Goal: Task Accomplishment & Management: Complete application form

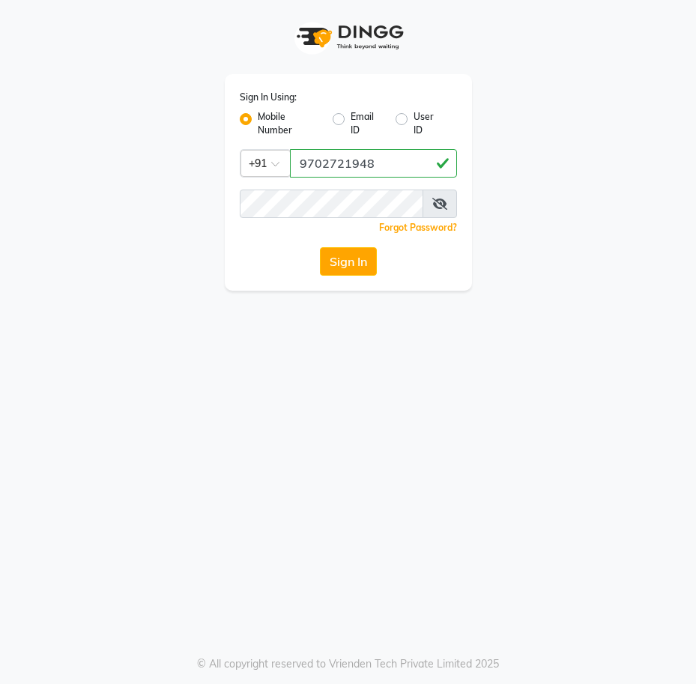
type input "9702721948"
click at [436, 203] on icon at bounding box center [439, 204] width 15 height 12
click at [320, 247] on button "Sign In" at bounding box center [348, 261] width 57 height 28
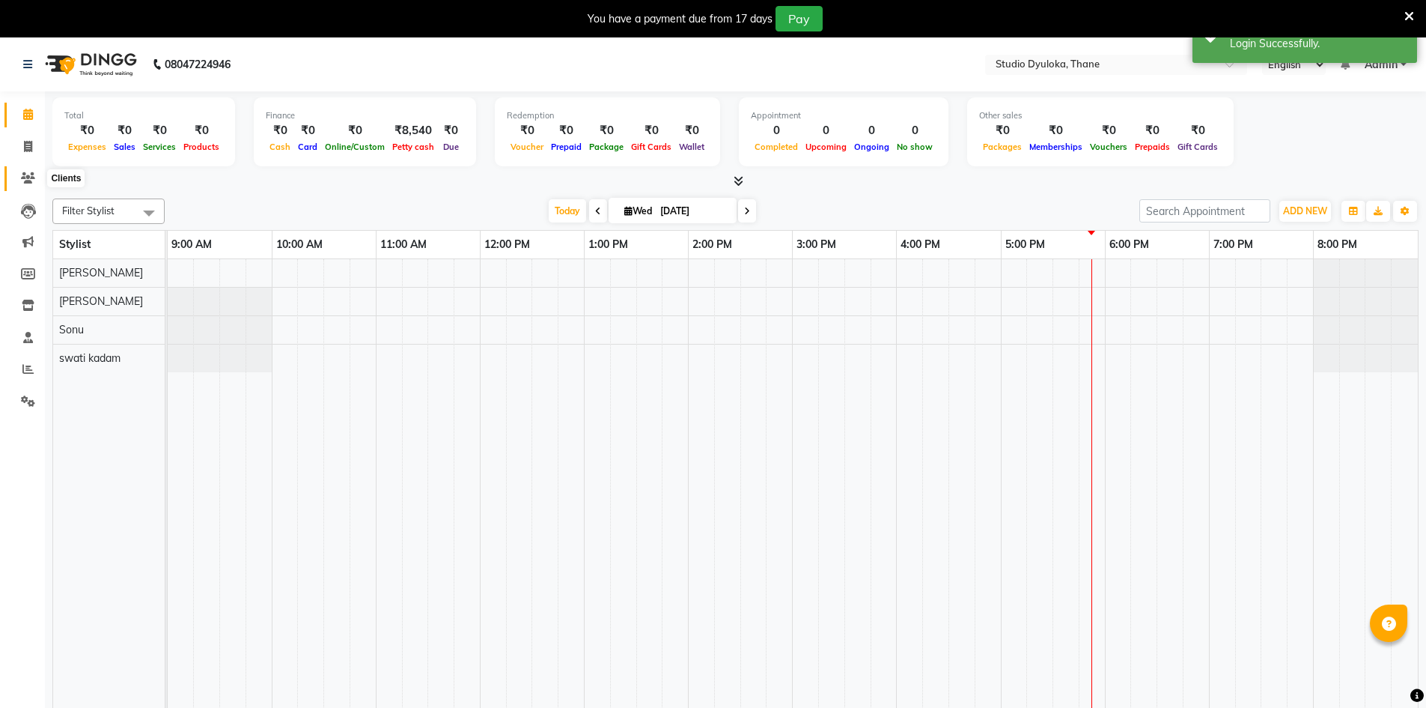
click at [16, 174] on span at bounding box center [28, 178] width 26 height 17
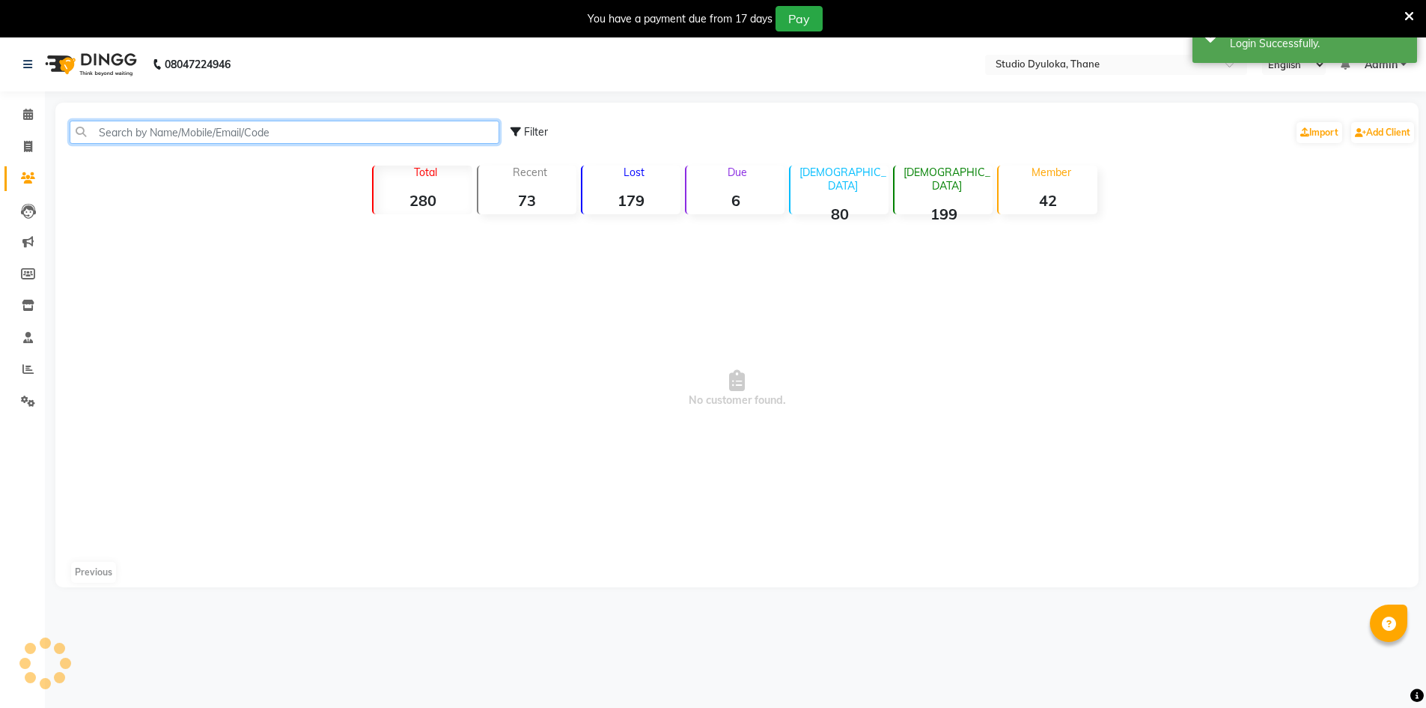
click at [207, 136] on input "text" at bounding box center [285, 132] width 430 height 23
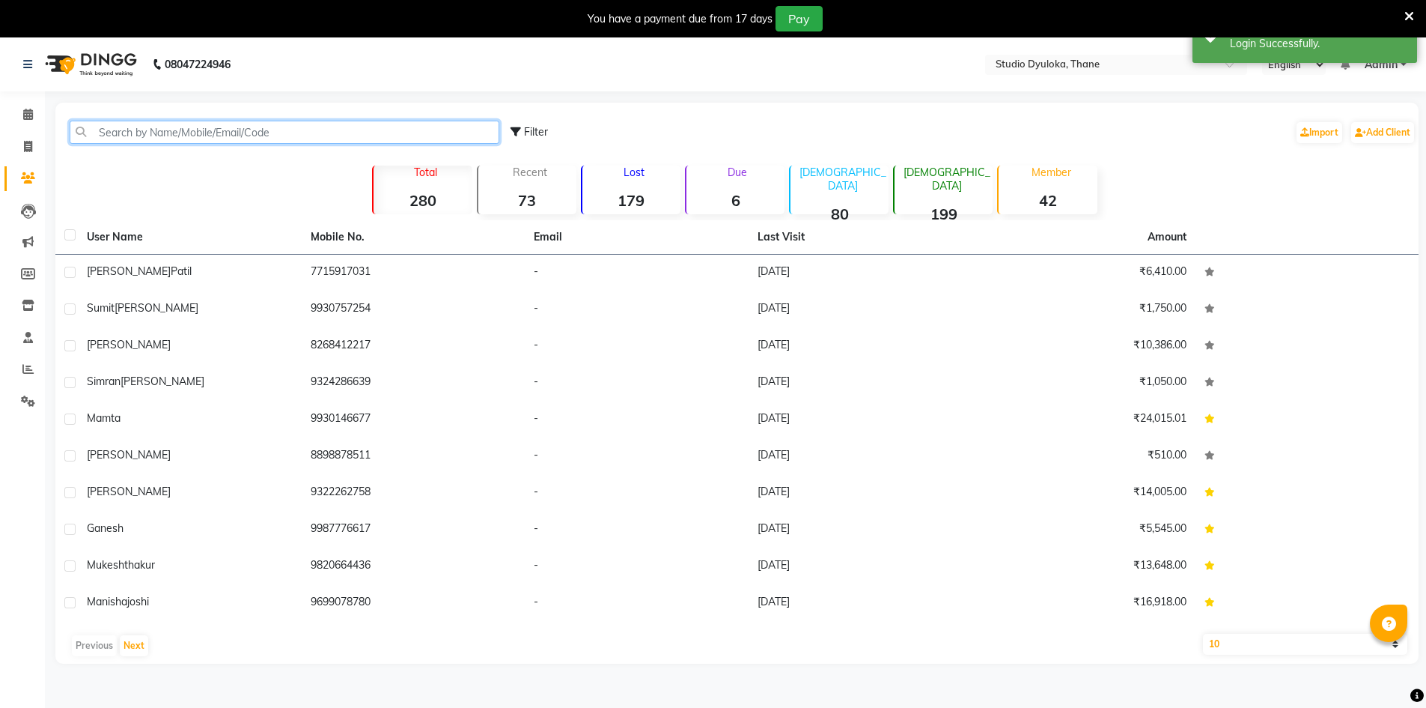
type input "k"
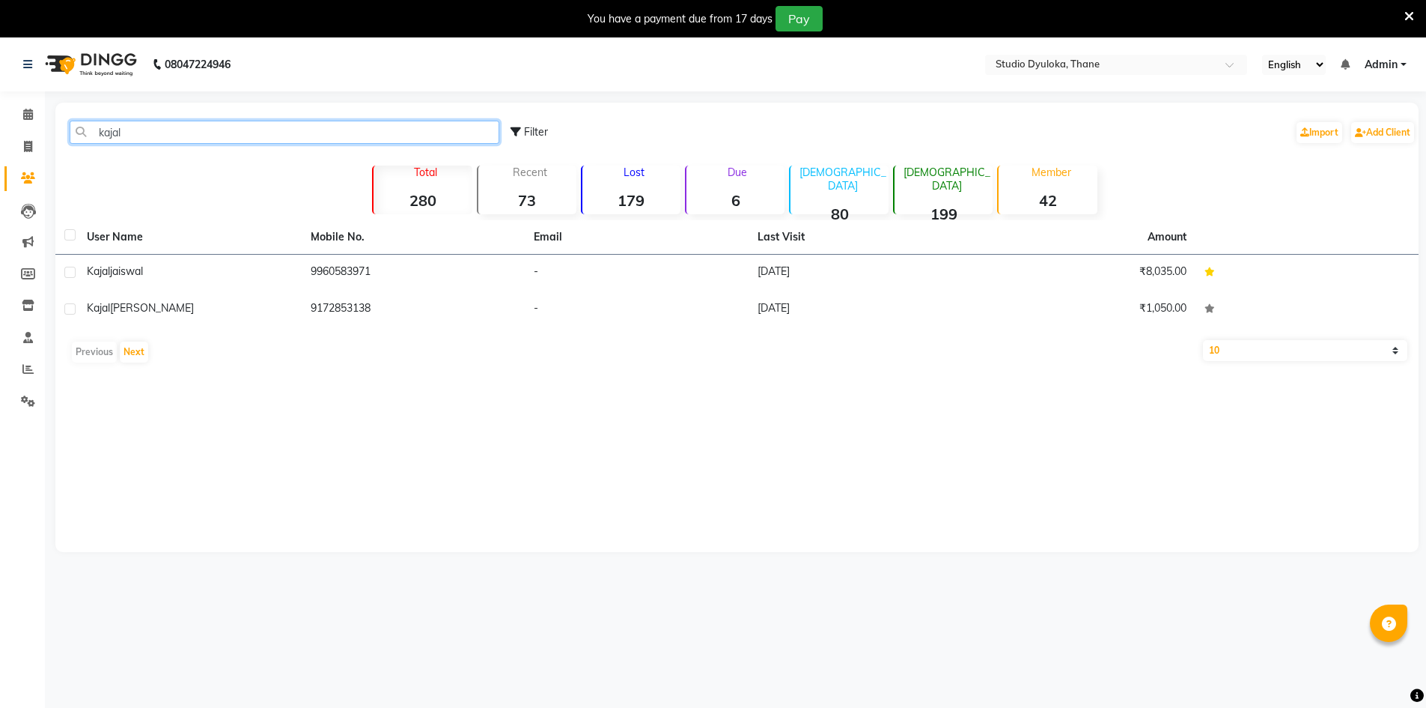
type input "kajal"
click at [19, 146] on span at bounding box center [28, 147] width 26 height 17
select select "service"
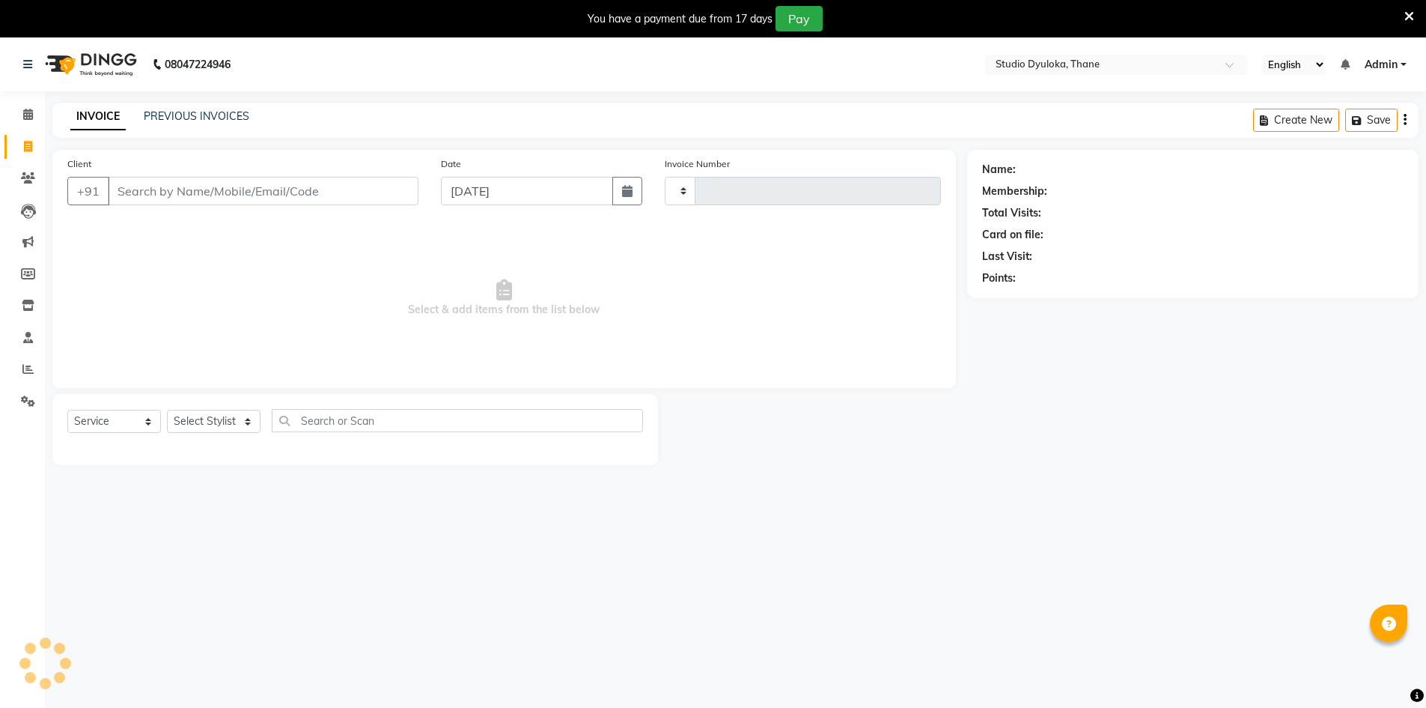
type input "0205"
select select "6575"
click at [30, 109] on icon at bounding box center [28, 114] width 10 height 11
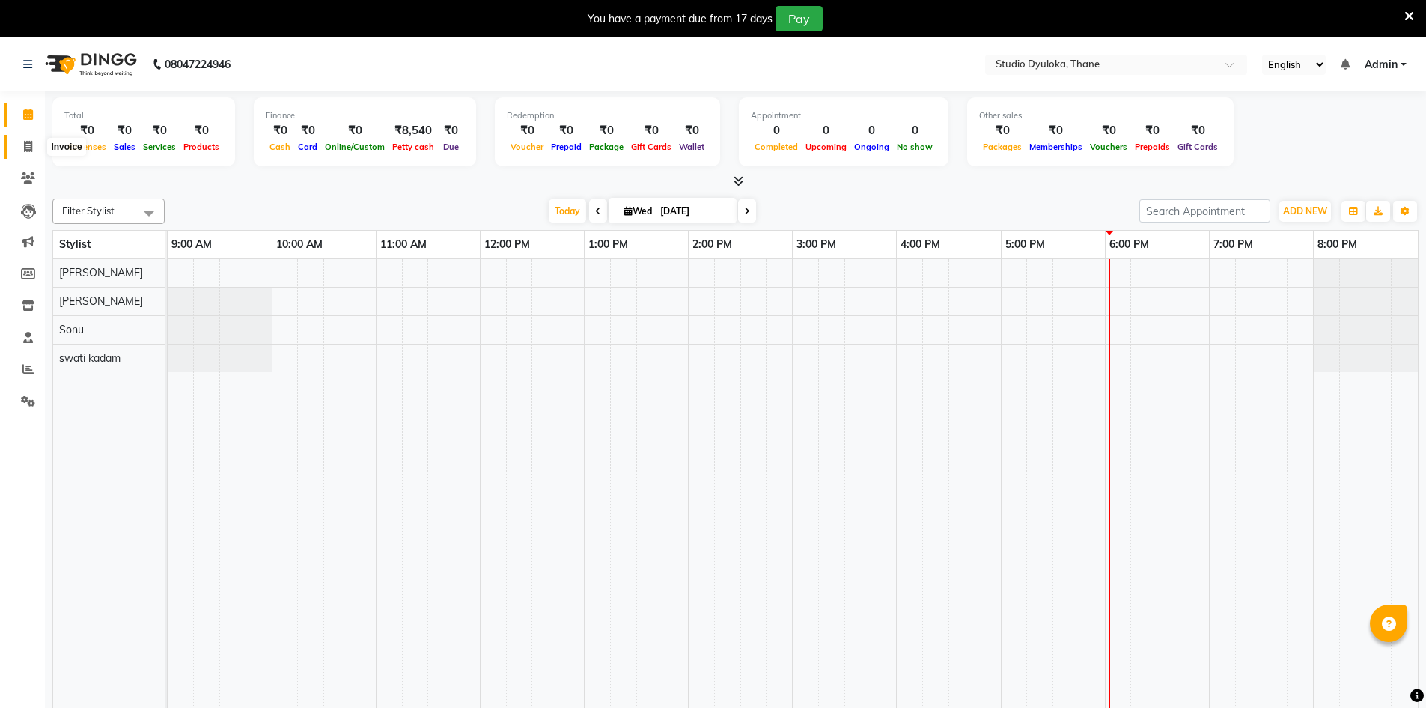
click at [25, 146] on icon at bounding box center [28, 146] width 8 height 11
select select "6575"
select select "service"
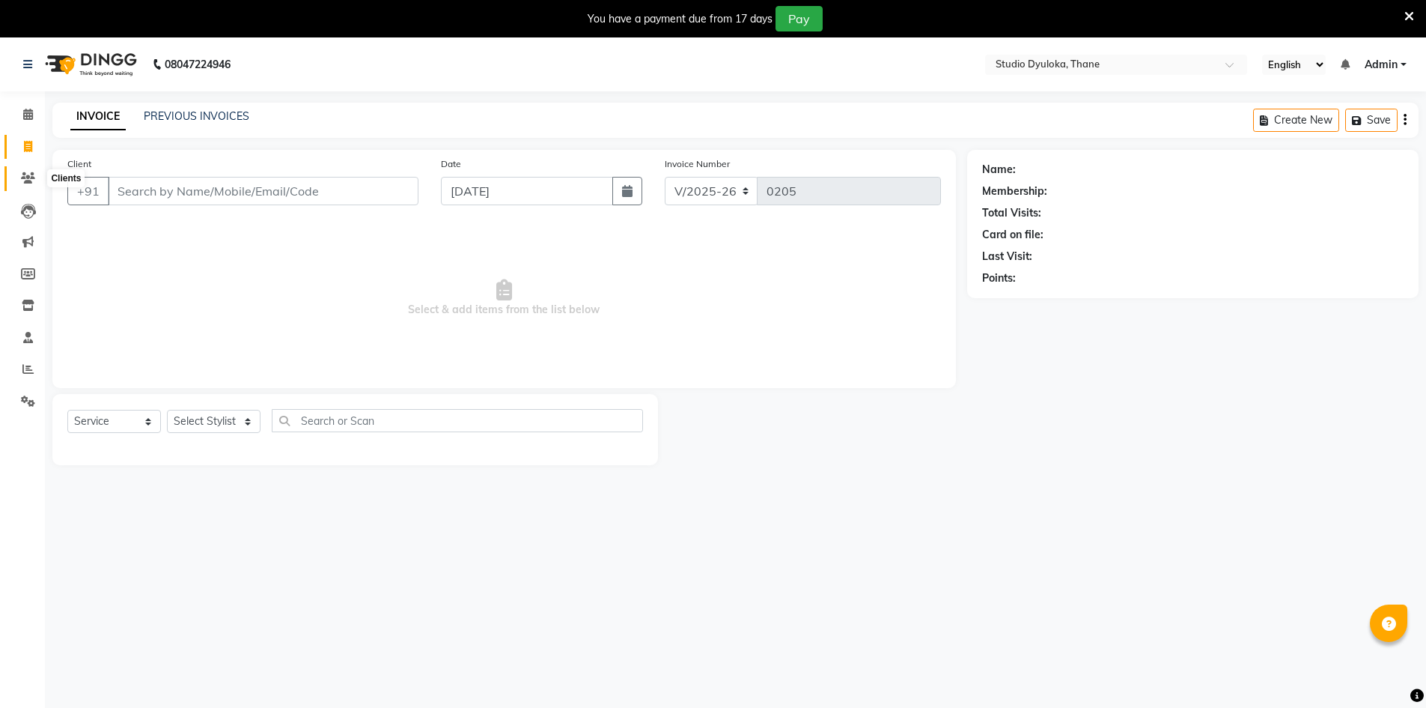
click at [29, 172] on icon at bounding box center [28, 177] width 14 height 11
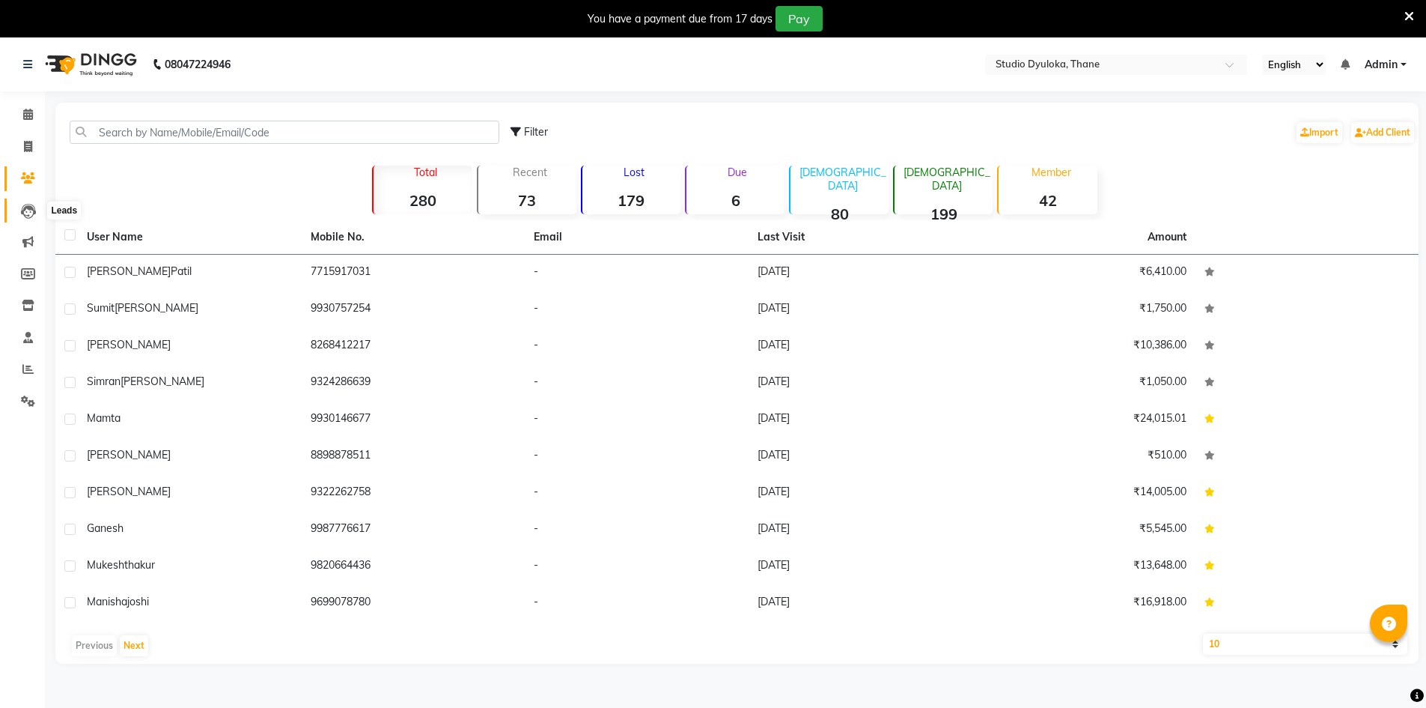
click at [24, 207] on icon at bounding box center [28, 211] width 15 height 15
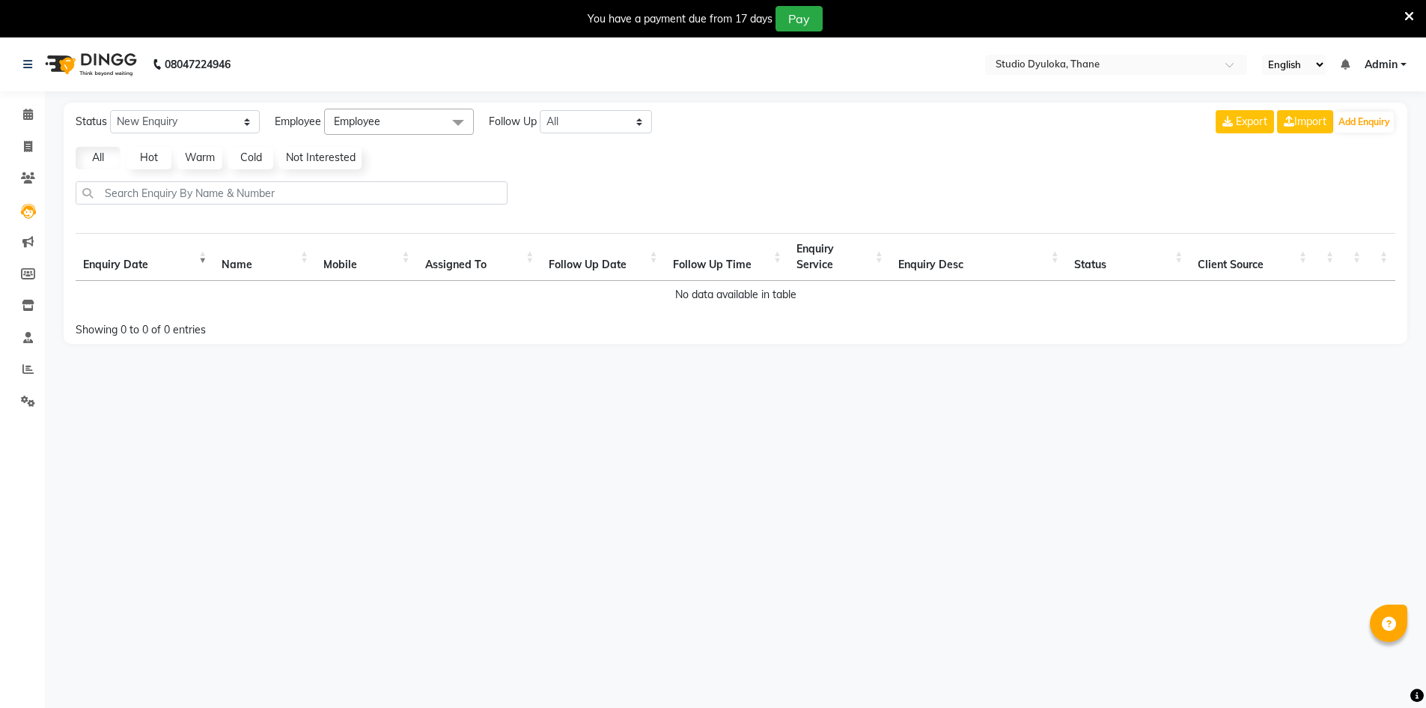
drag, startPoint x: 36, startPoint y: 132, endPoint x: 37, endPoint y: 117, distance: 15.0
click at [37, 132] on li "Invoice" at bounding box center [22, 147] width 45 height 32
click at [36, 109] on span at bounding box center [28, 114] width 26 height 17
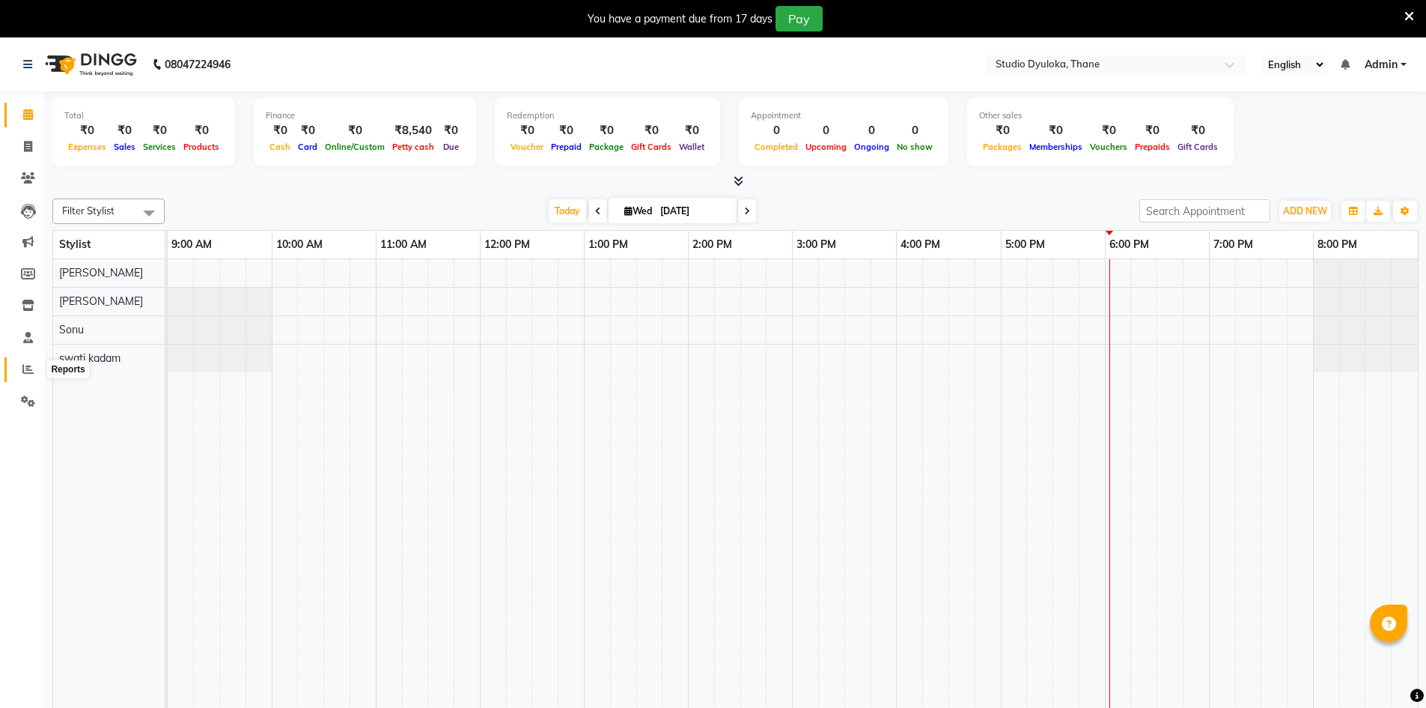
click at [23, 368] on icon at bounding box center [27, 368] width 11 height 11
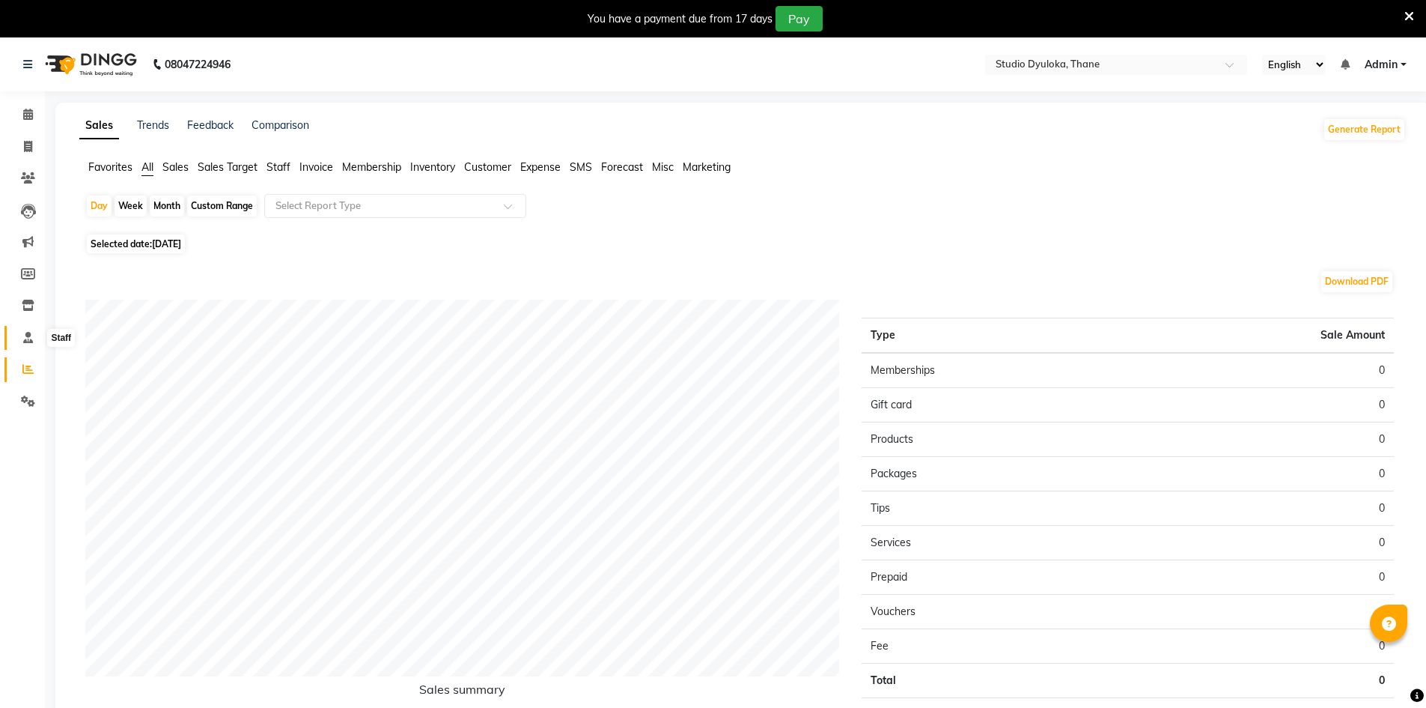
click at [28, 337] on icon at bounding box center [28, 337] width 10 height 11
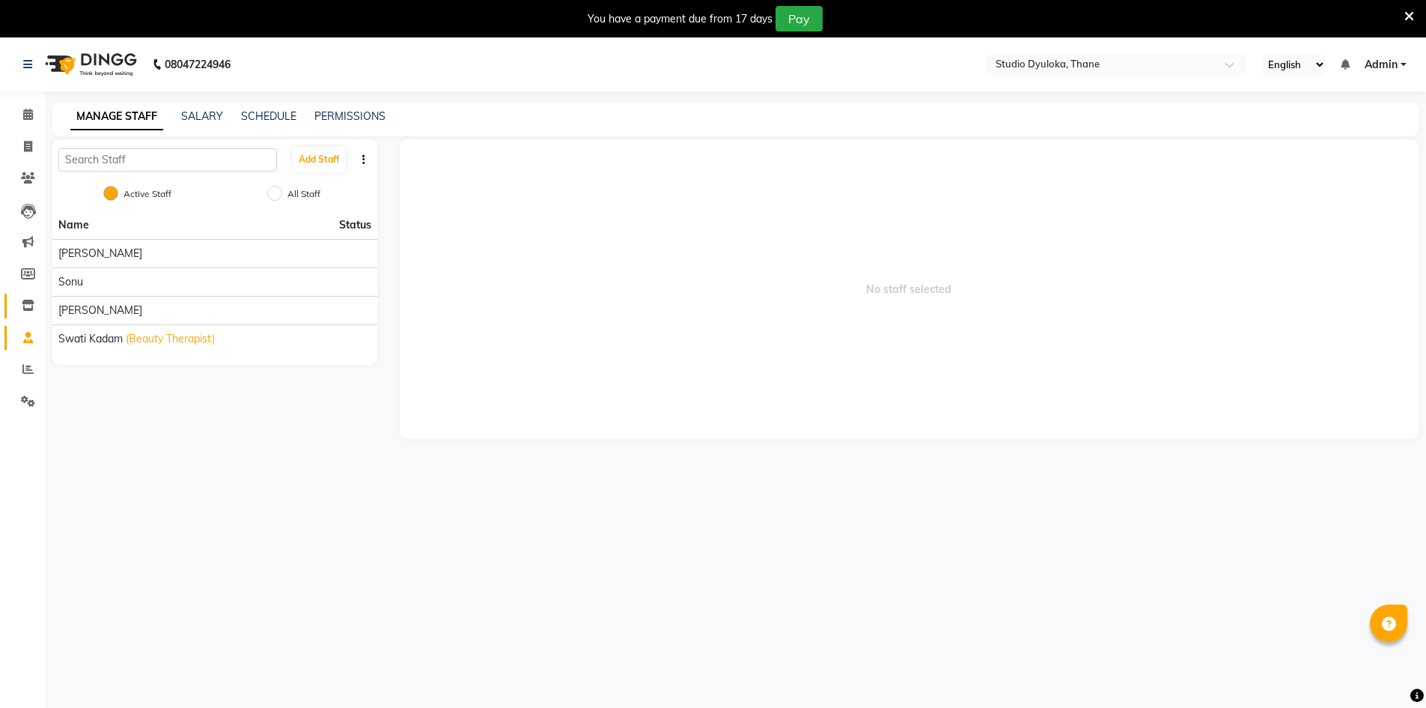
click at [22, 295] on link "Inventory" at bounding box center [22, 306] width 36 height 25
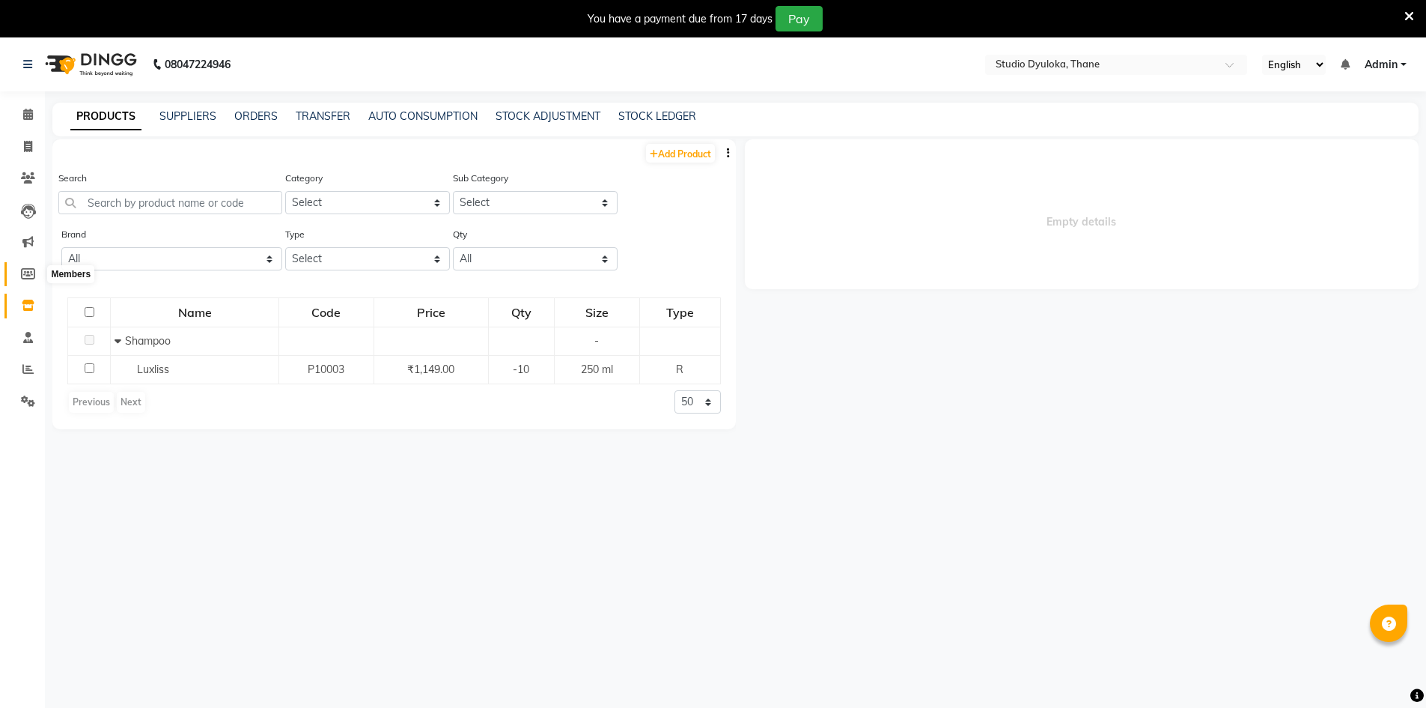
click at [28, 272] on icon at bounding box center [28, 273] width 14 height 11
select select
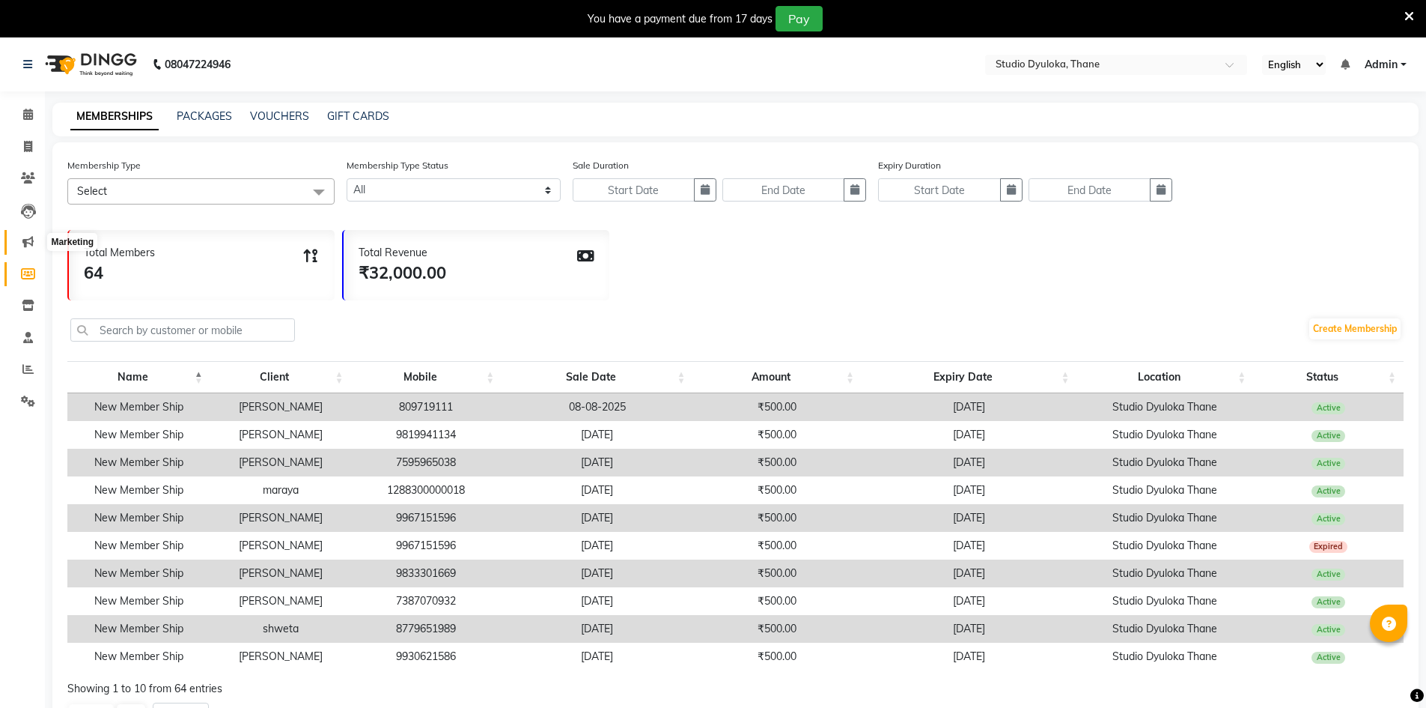
click at [31, 240] on icon at bounding box center [27, 241] width 11 height 11
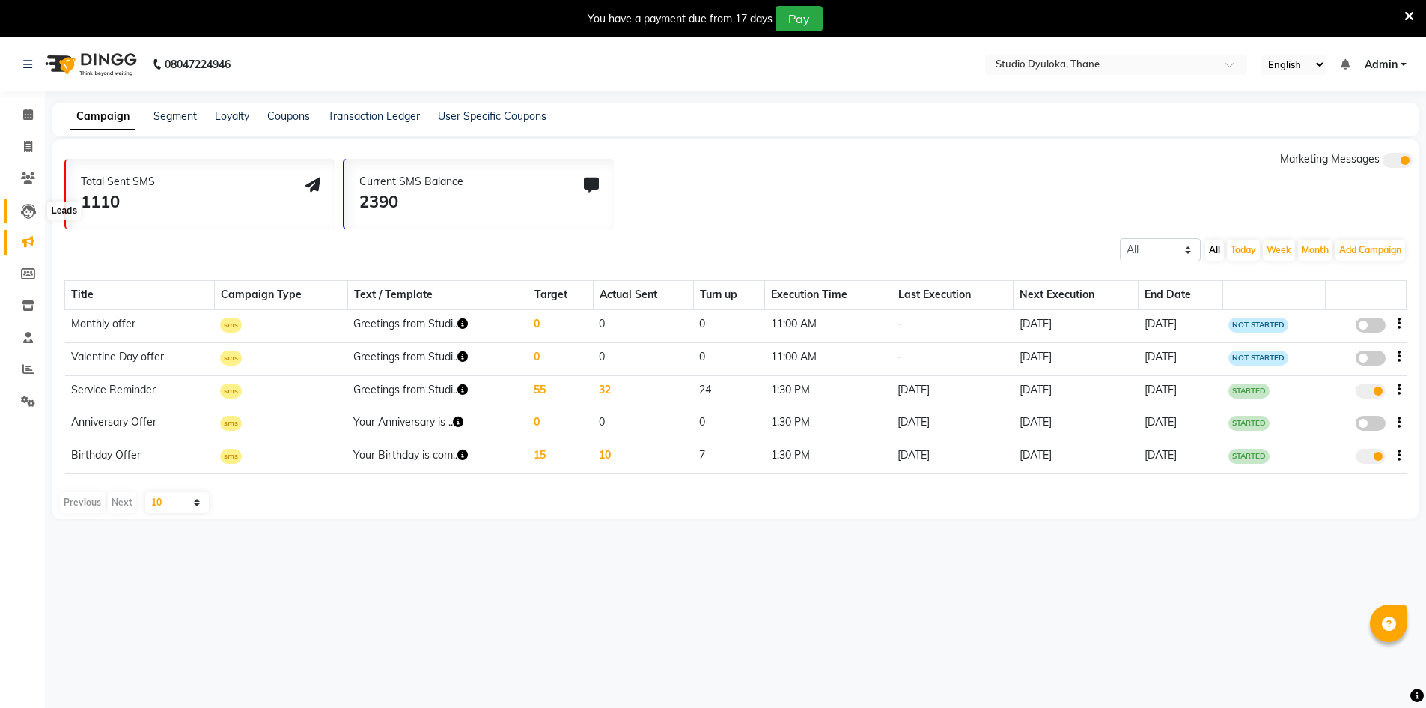
click at [28, 205] on icon at bounding box center [28, 211] width 15 height 15
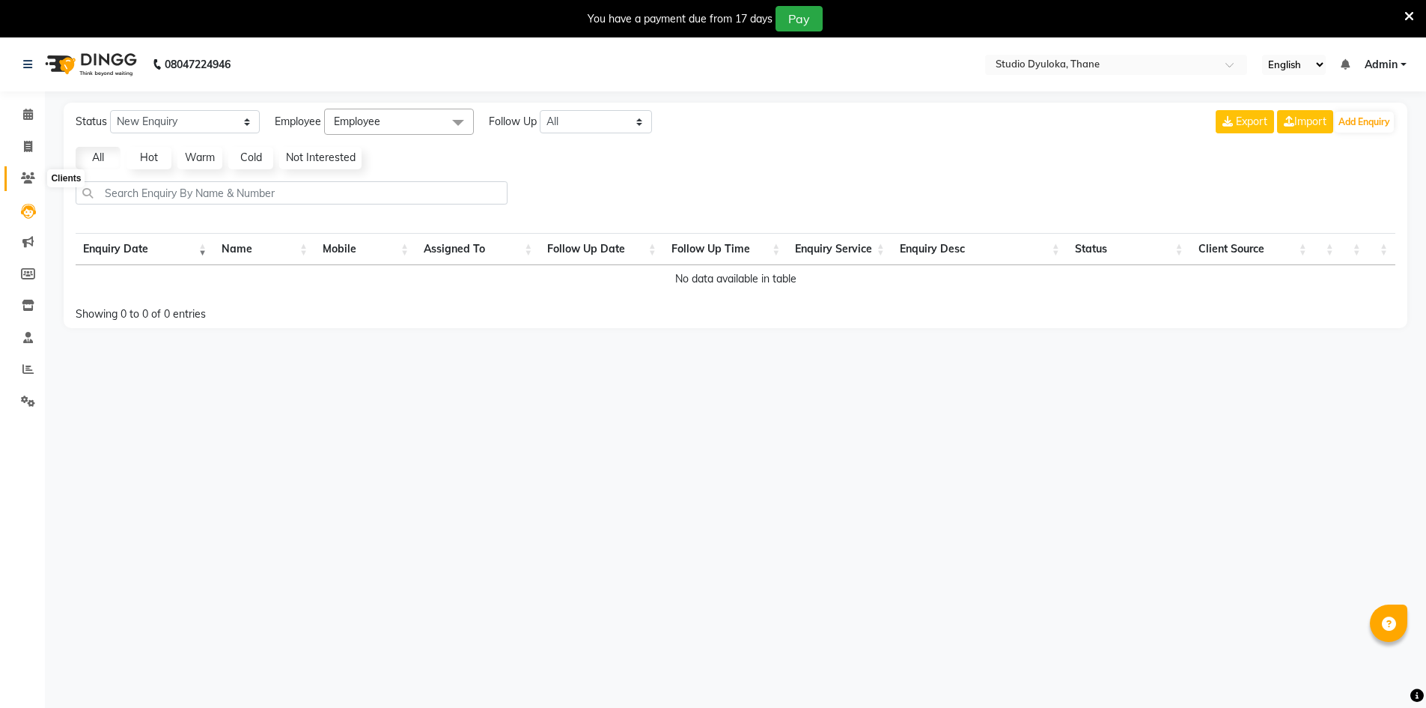
click at [34, 174] on icon at bounding box center [28, 177] width 14 height 11
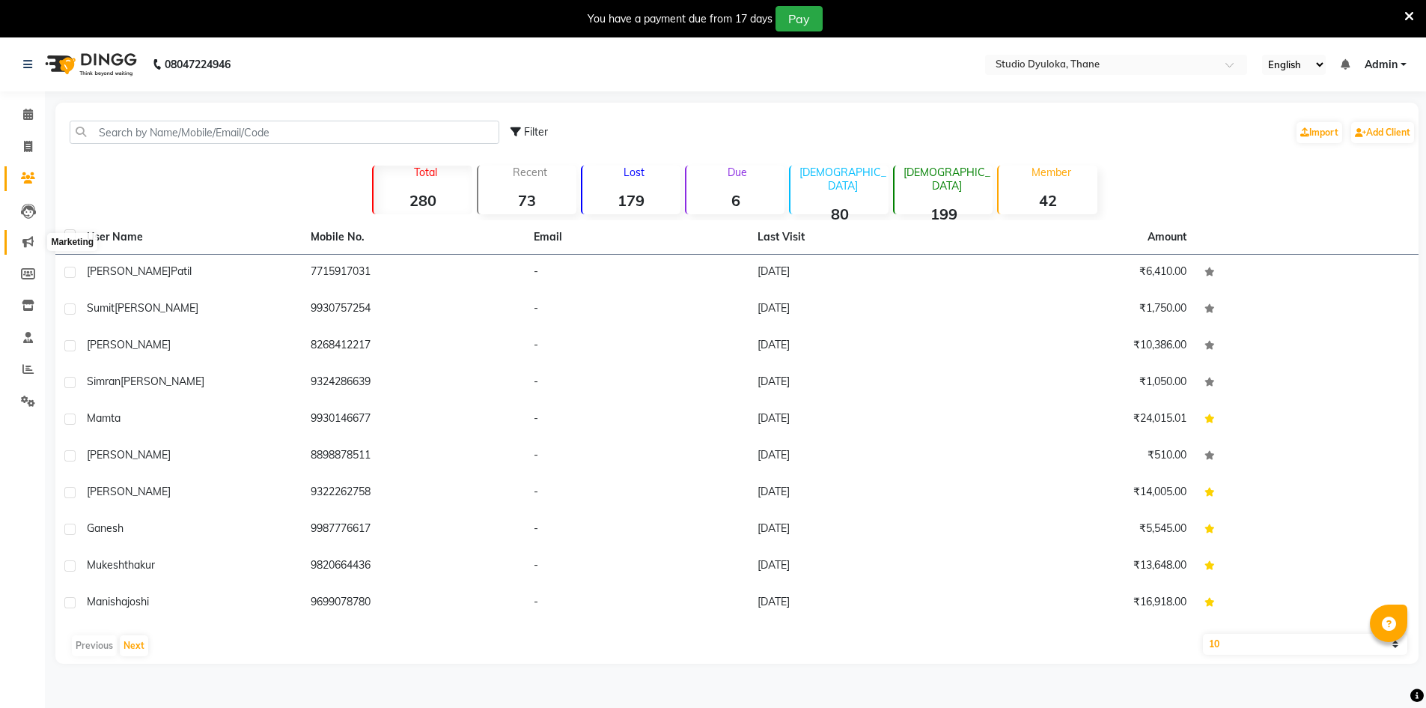
click at [20, 237] on span at bounding box center [28, 242] width 26 height 17
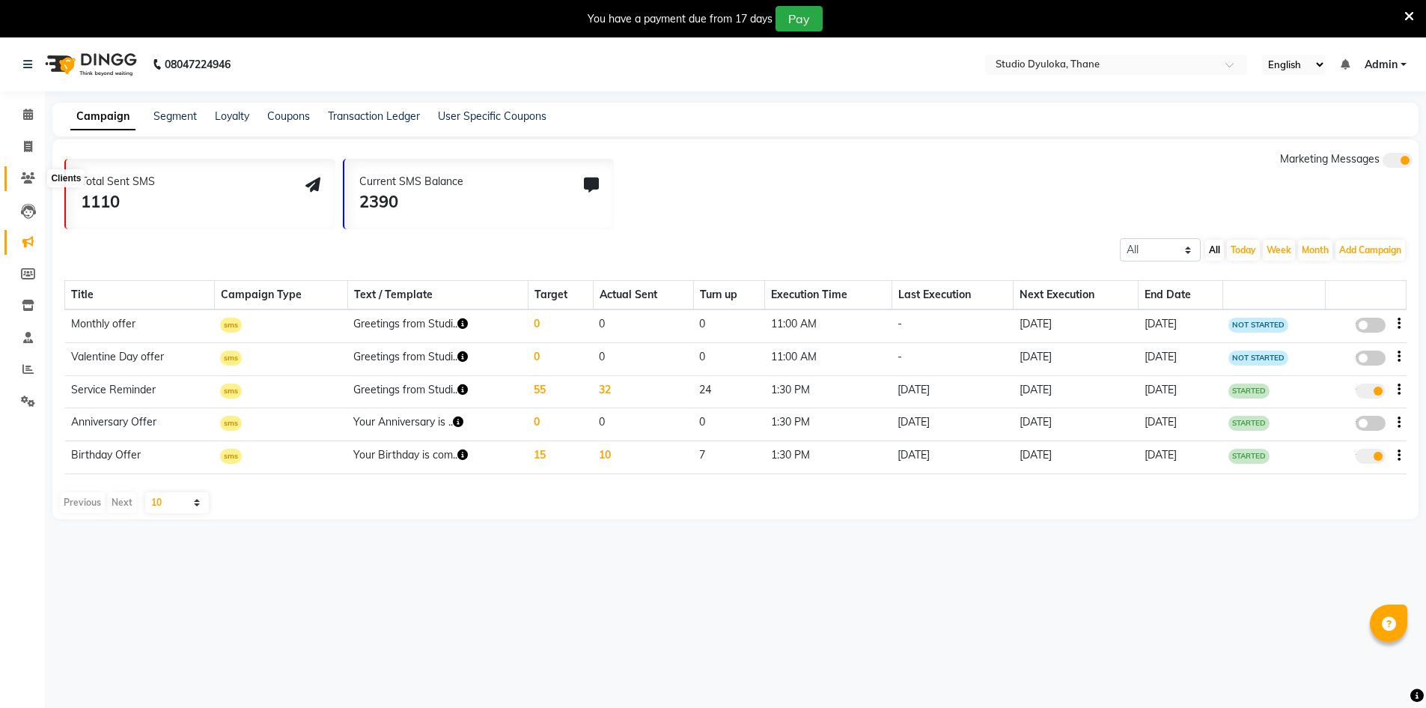
click at [34, 174] on icon at bounding box center [28, 177] width 14 height 11
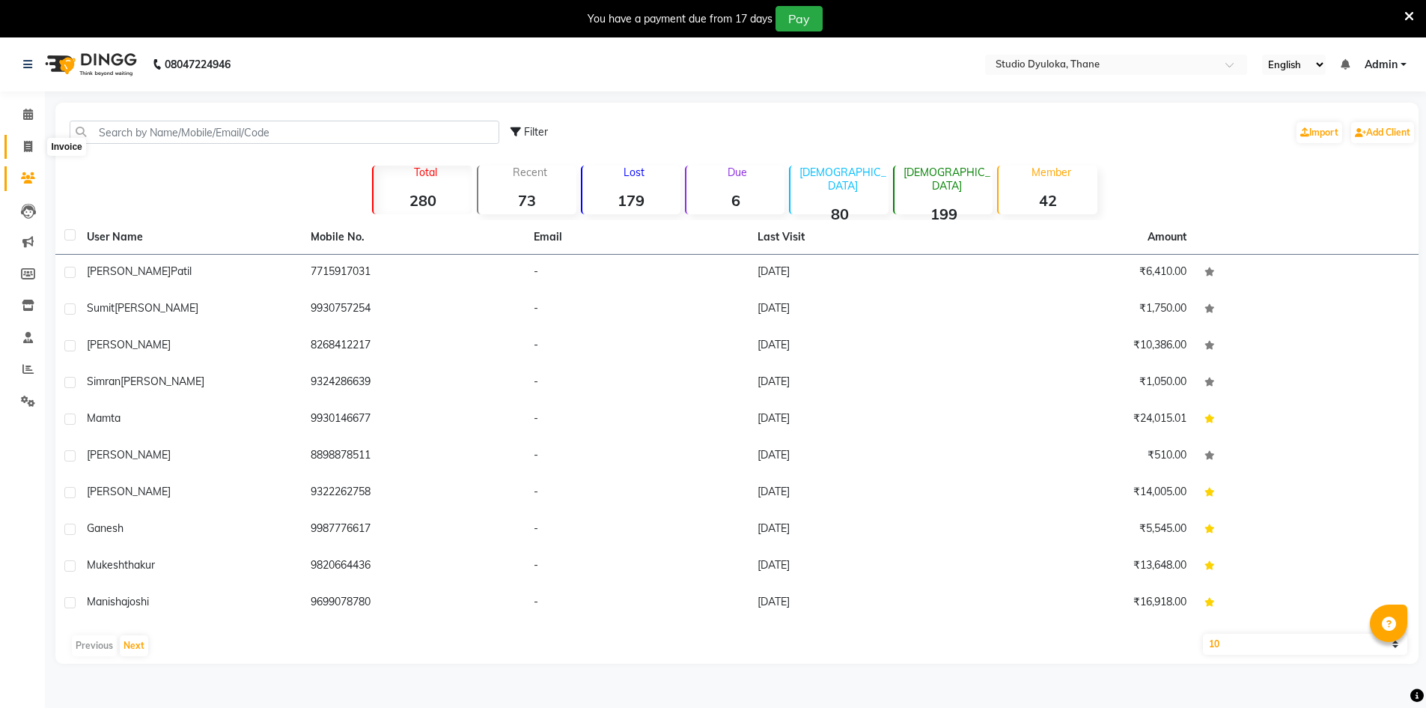
click at [28, 152] on span at bounding box center [28, 147] width 26 height 17
select select "6575"
select select "service"
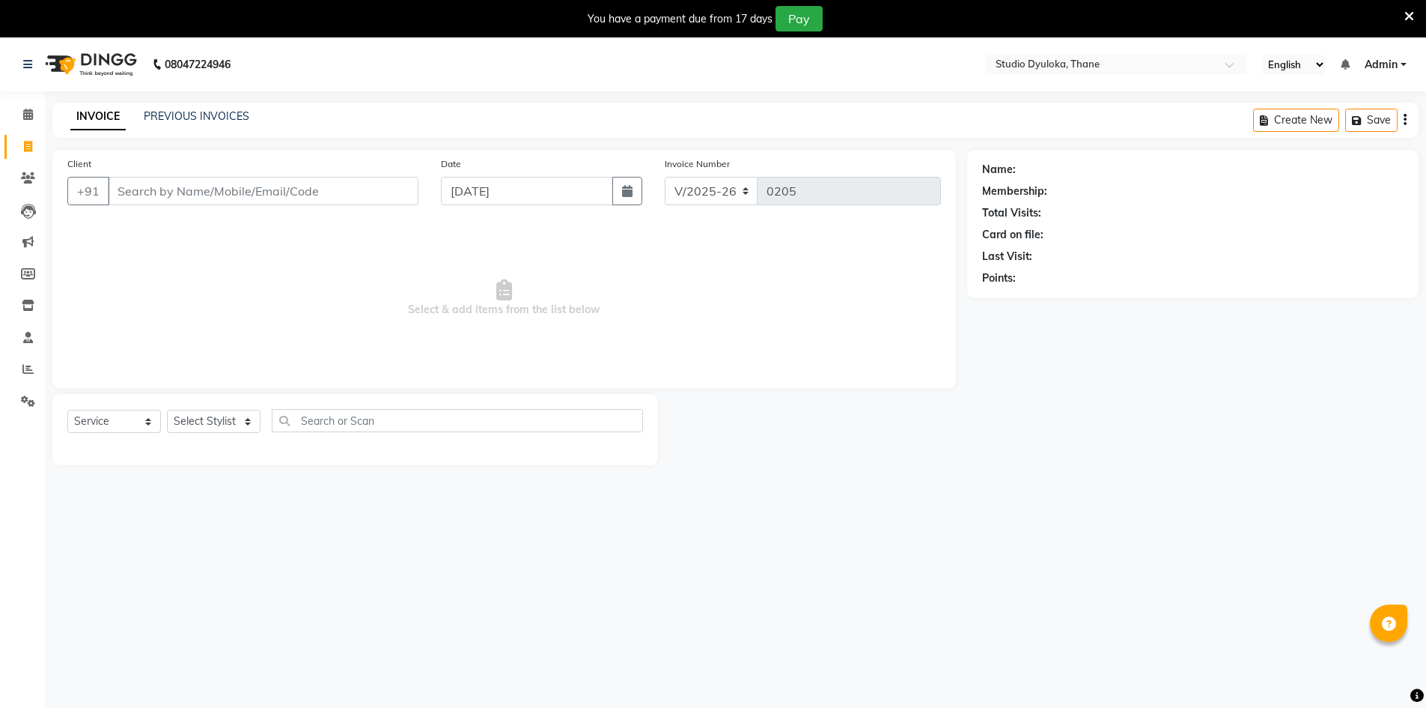
scroll to position [37, 0]
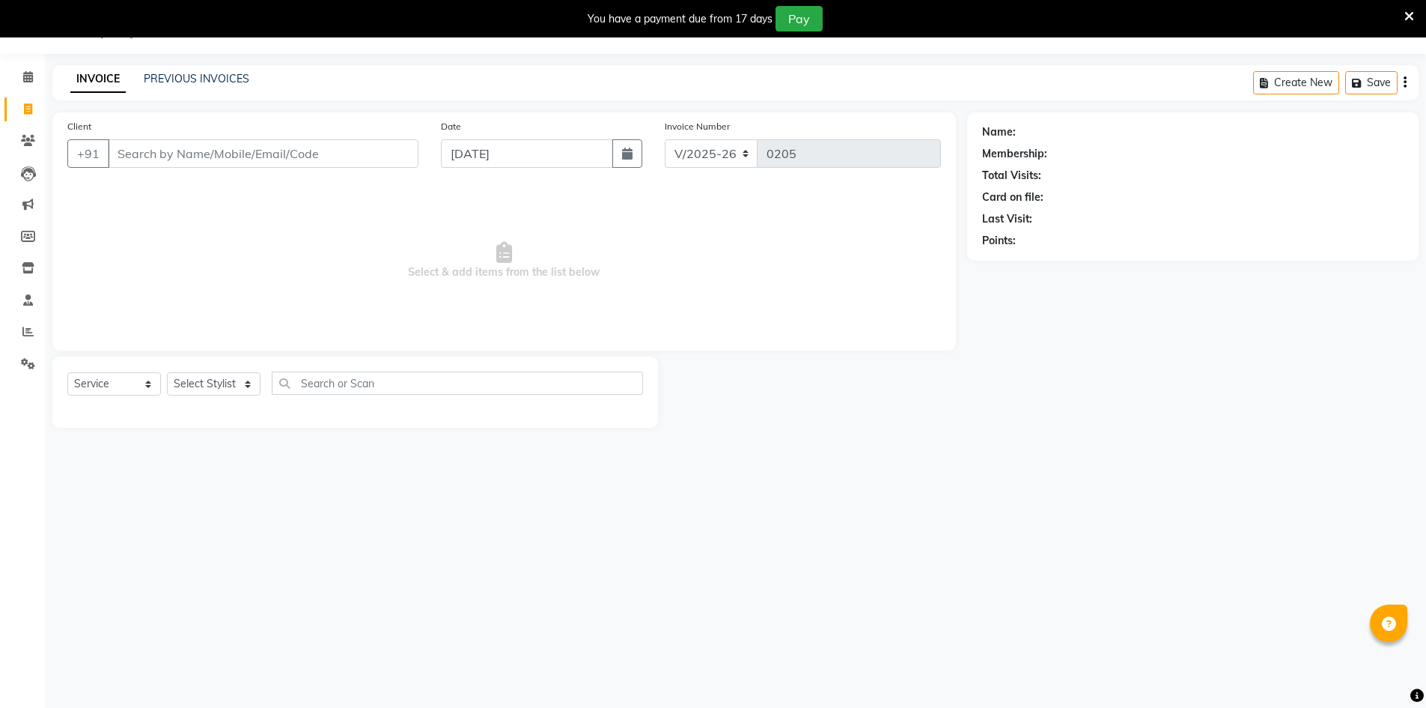
click at [249, 159] on input "Client" at bounding box center [263, 153] width 311 height 28
click at [362, 140] on input "Client" at bounding box center [263, 153] width 311 height 28
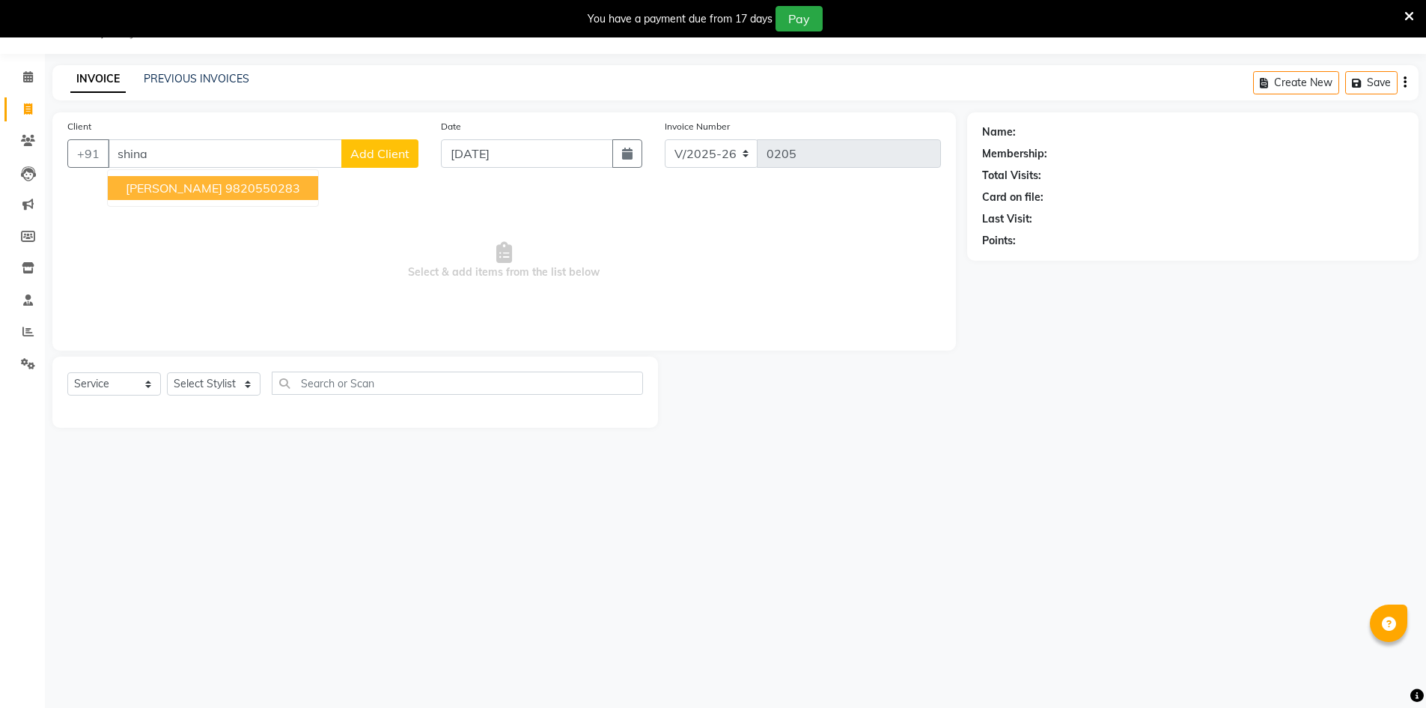
drag, startPoint x: 201, startPoint y: 186, endPoint x: 214, endPoint y: 186, distance: 13.5
click at [225, 186] on ngb-highlight "9820550283" at bounding box center [262, 187] width 75 height 15
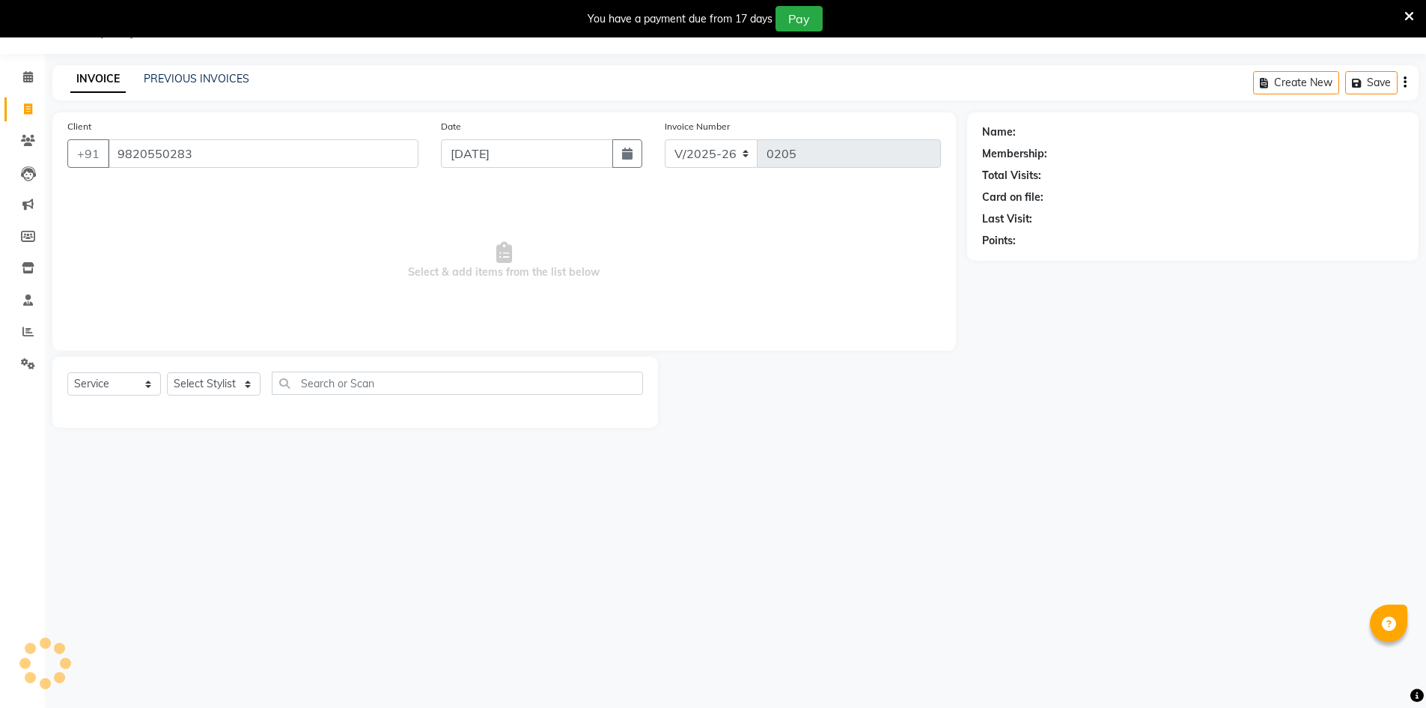
type input "9820550283"
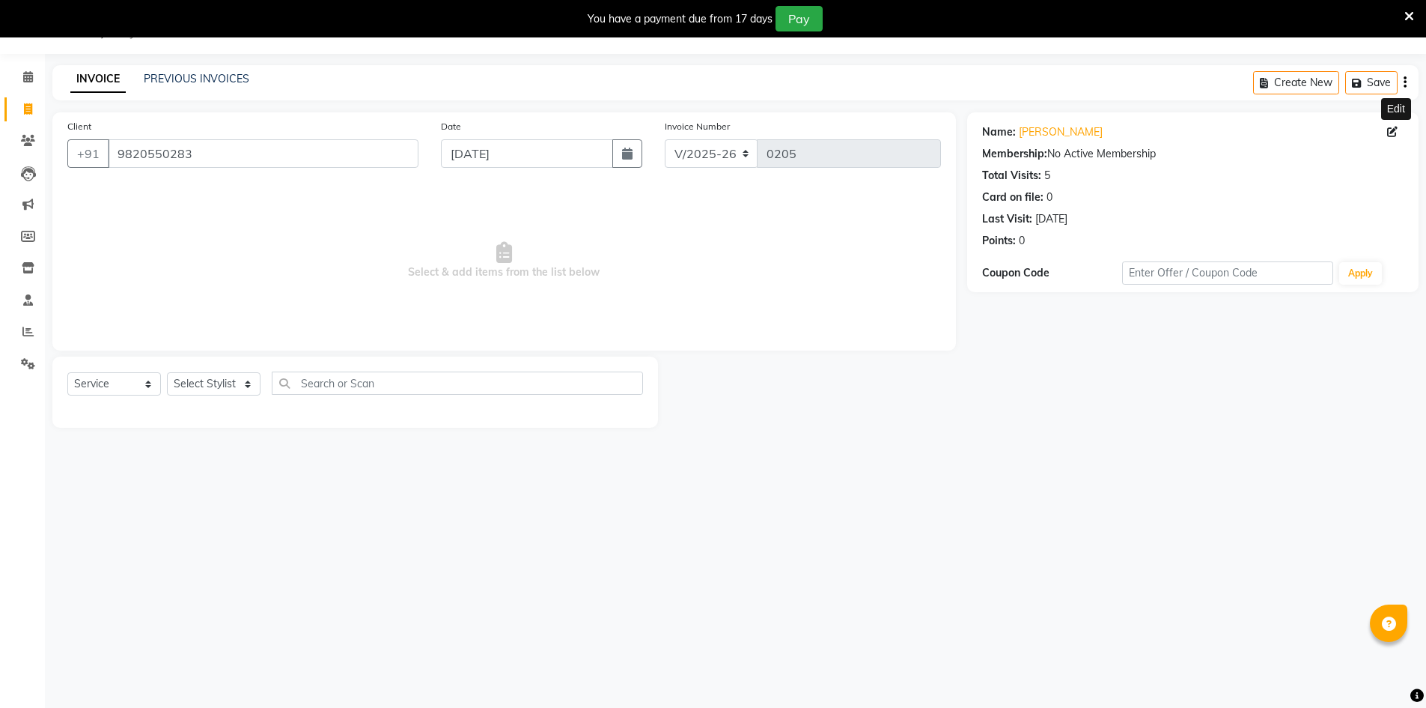
click at [695, 133] on icon at bounding box center [1392, 132] width 10 height 10
select select "[DEMOGRAPHIC_DATA]"
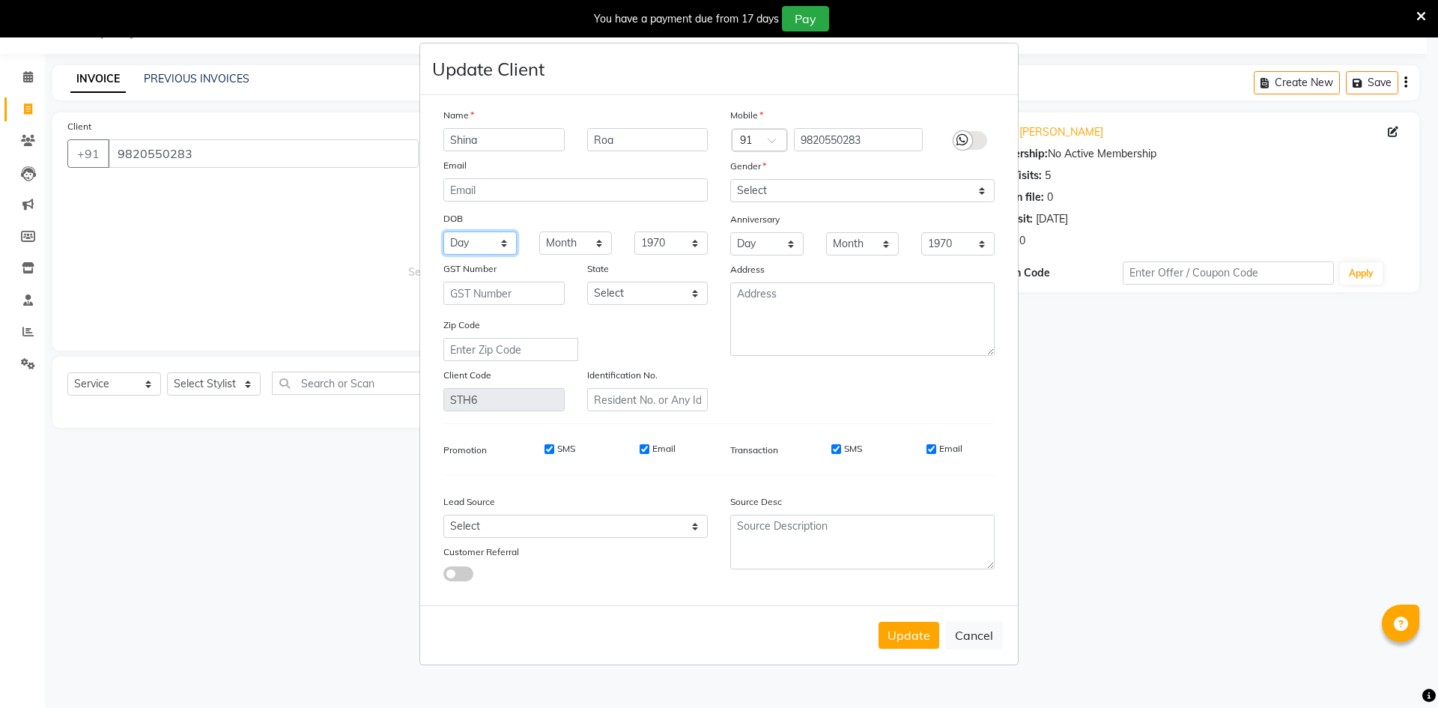
click at [488, 237] on select "Day 01 02 03 04 05 06 07 08 09 10 11 12 13 14 15 16 17 18 19 20 21 22 23 24 25 …" at bounding box center [479, 242] width 73 height 23
select select "18"
click at [443, 231] on select "Day 01 02 03 04 05 06 07 08 09 10 11 12 13 14 15 16 17 18 19 20 21 22 23 24 25 …" at bounding box center [479, 242] width 73 height 23
click at [600, 249] on select "Month January February March April May June July August September October Novem…" at bounding box center [575, 242] width 73 height 23
select select "10"
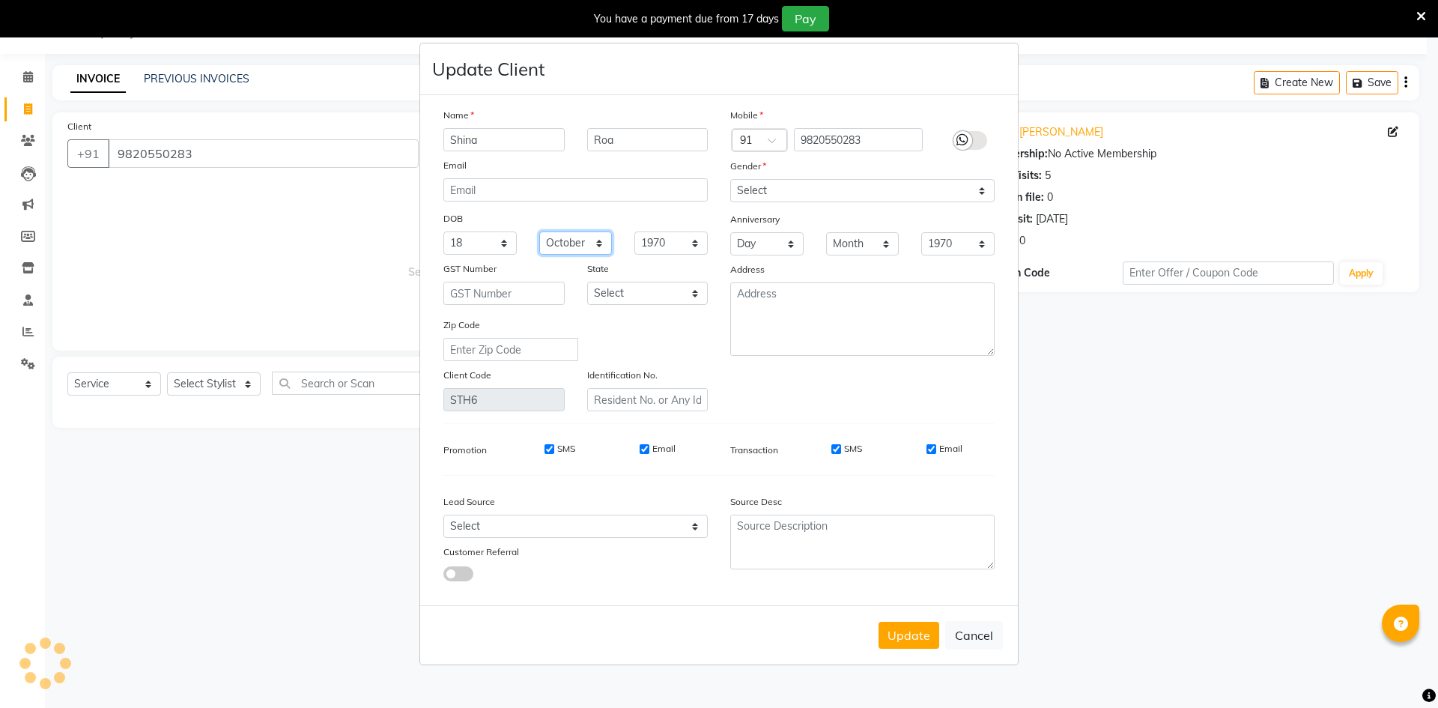
click at [539, 231] on select "Month January February March April May June July August September October Novem…" at bounding box center [575, 242] width 73 height 23
click at [695, 241] on select "1940 1941 1942 1943 1944 1945 1946 1947 1948 1949 1950 1951 1952 1953 1954 1955…" at bounding box center [670, 242] width 73 height 23
click at [677, 238] on select "1940 1941 1942 1943 1944 1945 1946 1947 1948 1949 1950 1951 1952 1953 1954 1955…" at bounding box center [670, 242] width 73 height 23
click at [695, 246] on select "1940 1941 1942 1943 1944 1945 1946 1947 1948 1949 1950 1951 1952 1953 1954 1955…" at bounding box center [670, 242] width 73 height 23
select select "2000"
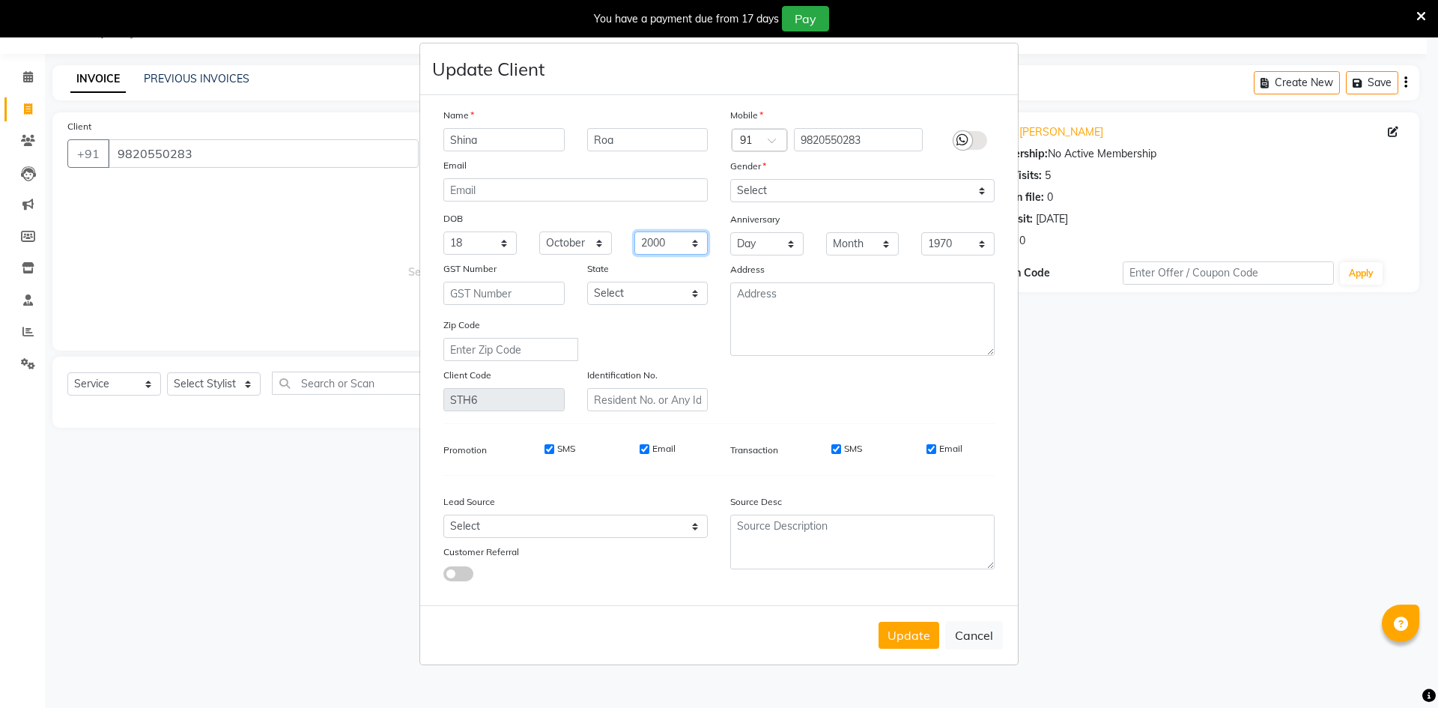
click at [634, 231] on select "1940 1941 1942 1943 1944 1945 1946 1947 1948 1949 1950 1951 1952 1953 1954 1955…" at bounding box center [670, 242] width 73 height 23
click at [695, 244] on select "Day 01 02 03 04 05 06 07 08 09 10 11 12 13 14 15 16 17 18 19 20 21 22 23 24 25 …" at bounding box center [766, 243] width 73 height 23
select select "07"
click at [695, 232] on select "Day 01 02 03 04 05 06 07 08 09 10 11 12 13 14 15 16 17 18 19 20 21 22 23 24 25 …" at bounding box center [766, 243] width 73 height 23
click at [695, 241] on select "Month January February March April May June July August September October Novem…" at bounding box center [862, 243] width 73 height 23
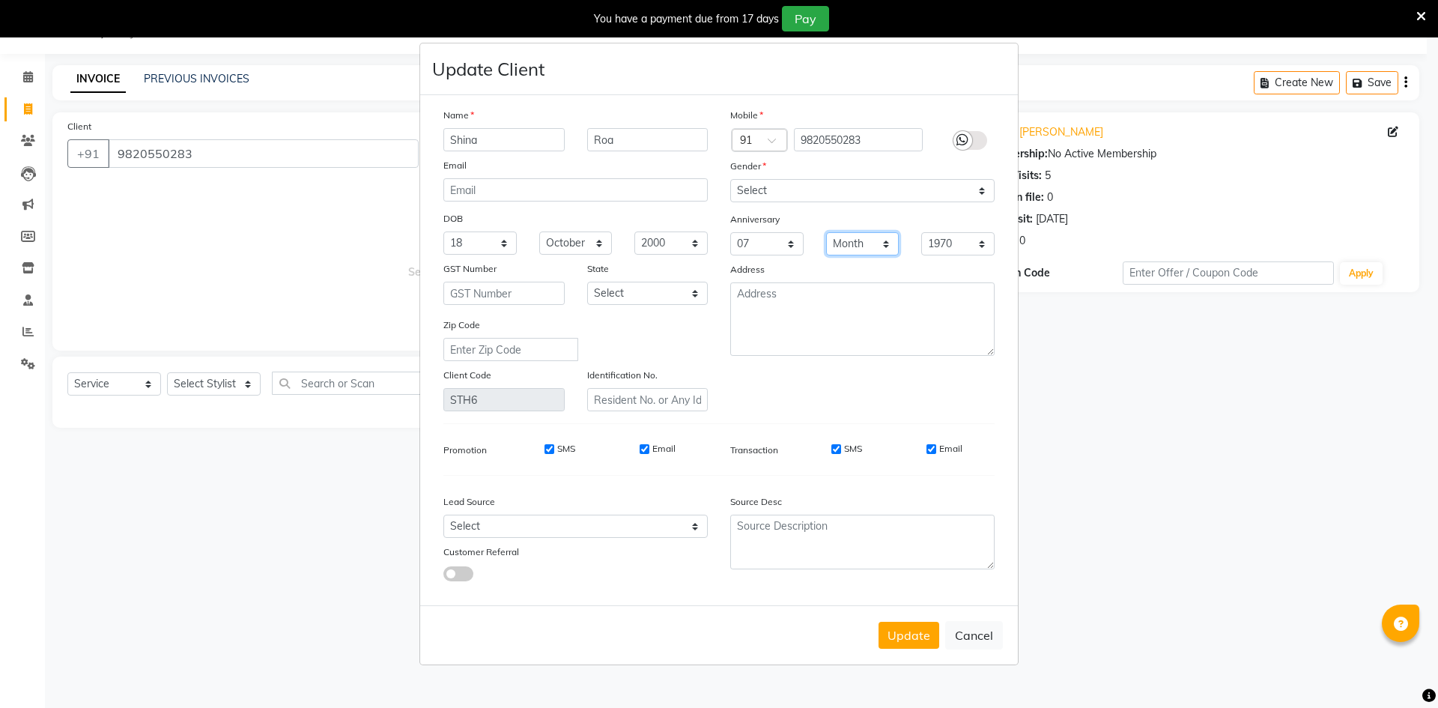
select select "09"
click at [695, 232] on select "Month January February March April May June July August September October Novem…" at bounding box center [862, 243] width 73 height 23
click at [695, 240] on select "1970 1971 1972 1973 1974 1975 1976 1977 1978 1979 1980 1981 1982 1983 1984 1985…" at bounding box center [957, 243] width 73 height 23
select select "2020"
click at [695, 232] on select "1970 1971 1972 1973 1974 1975 1976 1977 1978 1979 1980 1981 1982 1983 1984 1985…" at bounding box center [957, 243] width 73 height 23
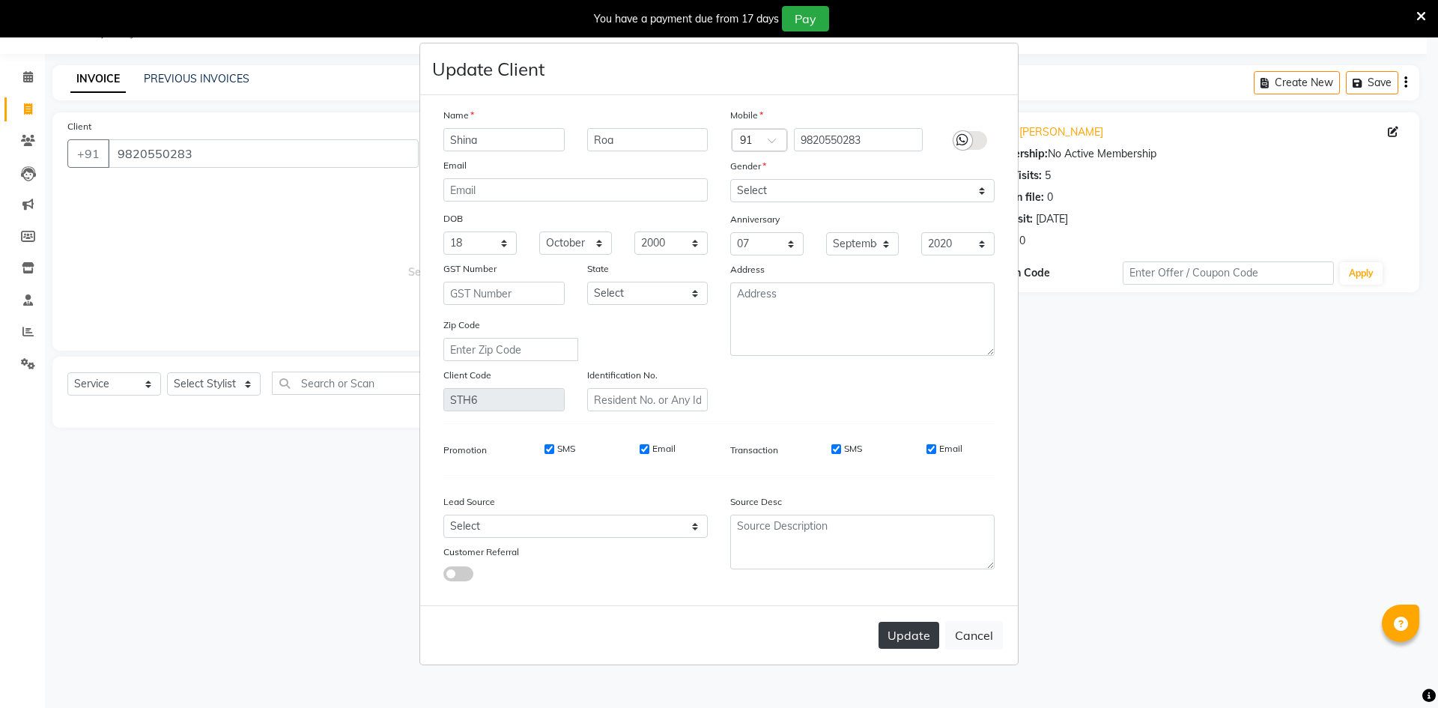
click at [695, 630] on button "Update" at bounding box center [908, 634] width 61 height 27
select select
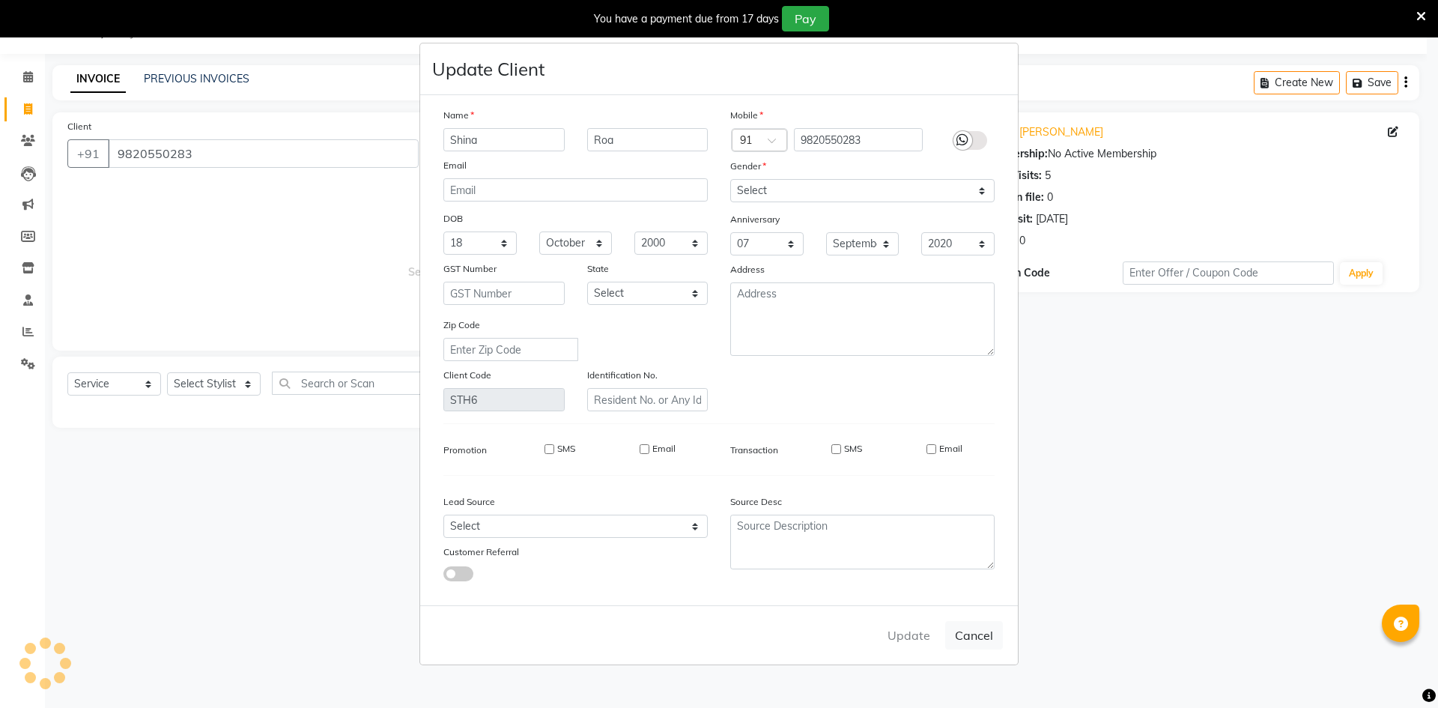
select select
checkbox input "false"
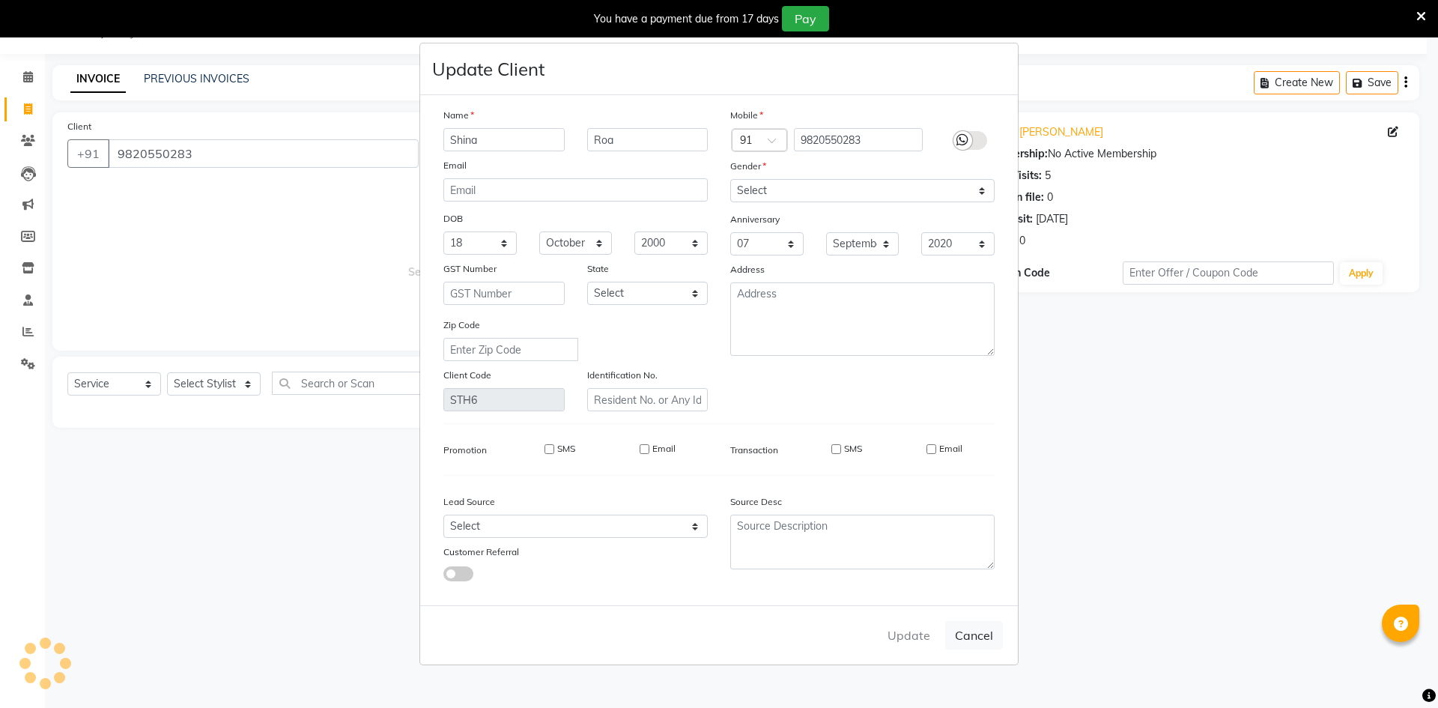
checkbox input "false"
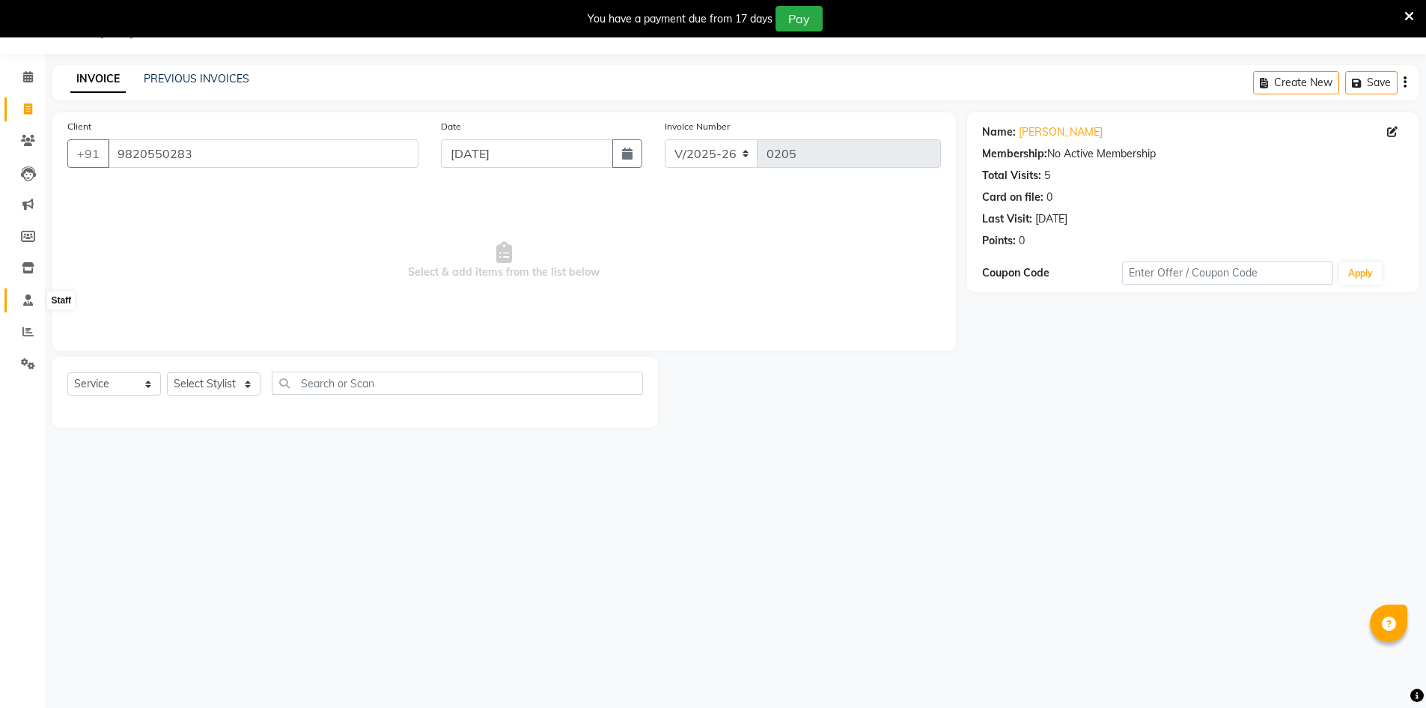
click at [26, 302] on icon at bounding box center [28, 299] width 10 height 11
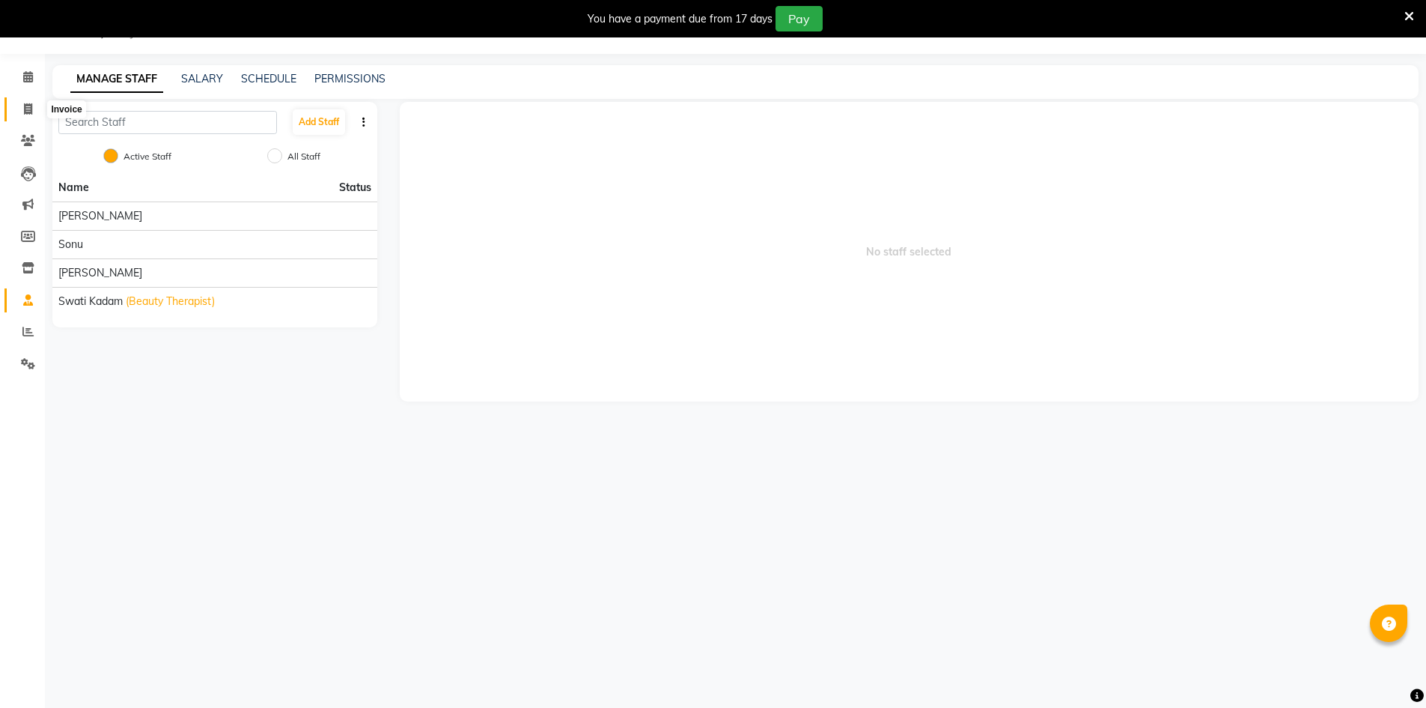
click at [24, 111] on icon at bounding box center [28, 108] width 8 height 11
select select "service"
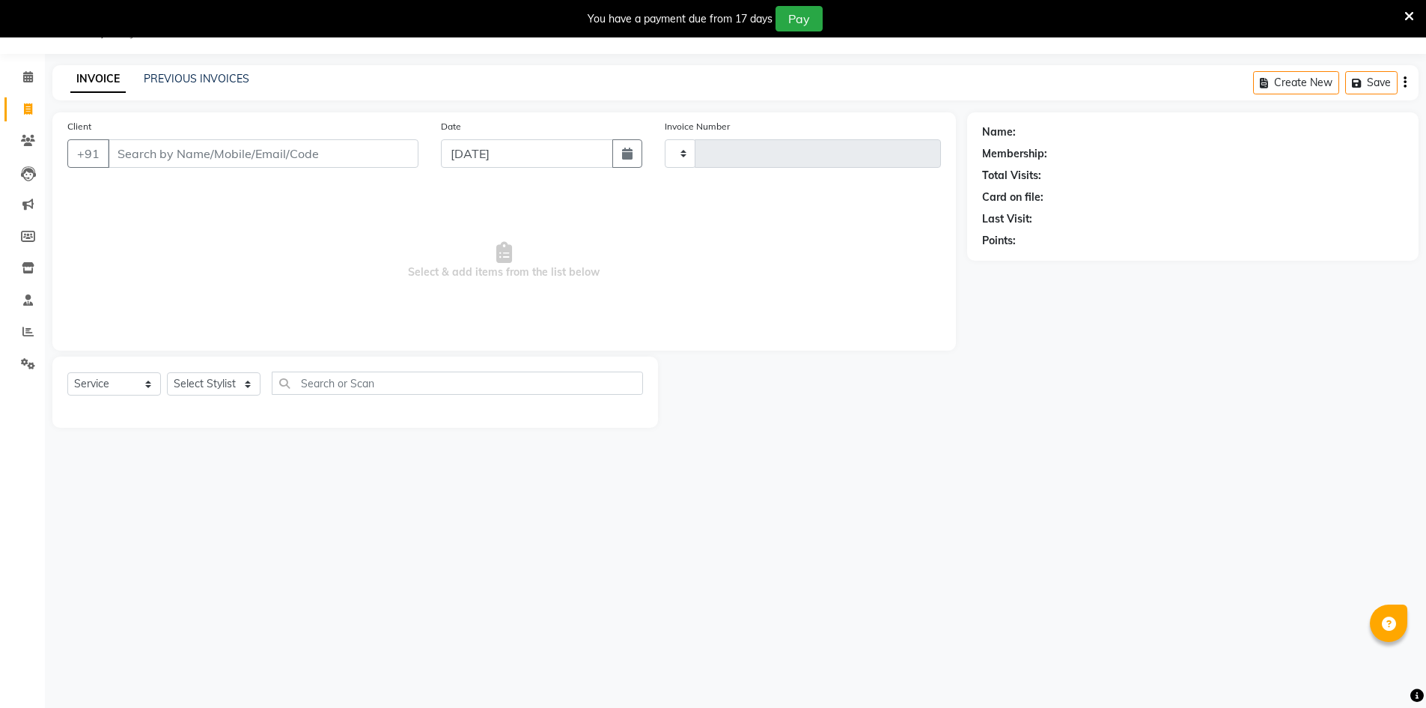
type input "0205"
select select "6575"
click at [190, 145] on input "Client" at bounding box center [263, 153] width 311 height 28
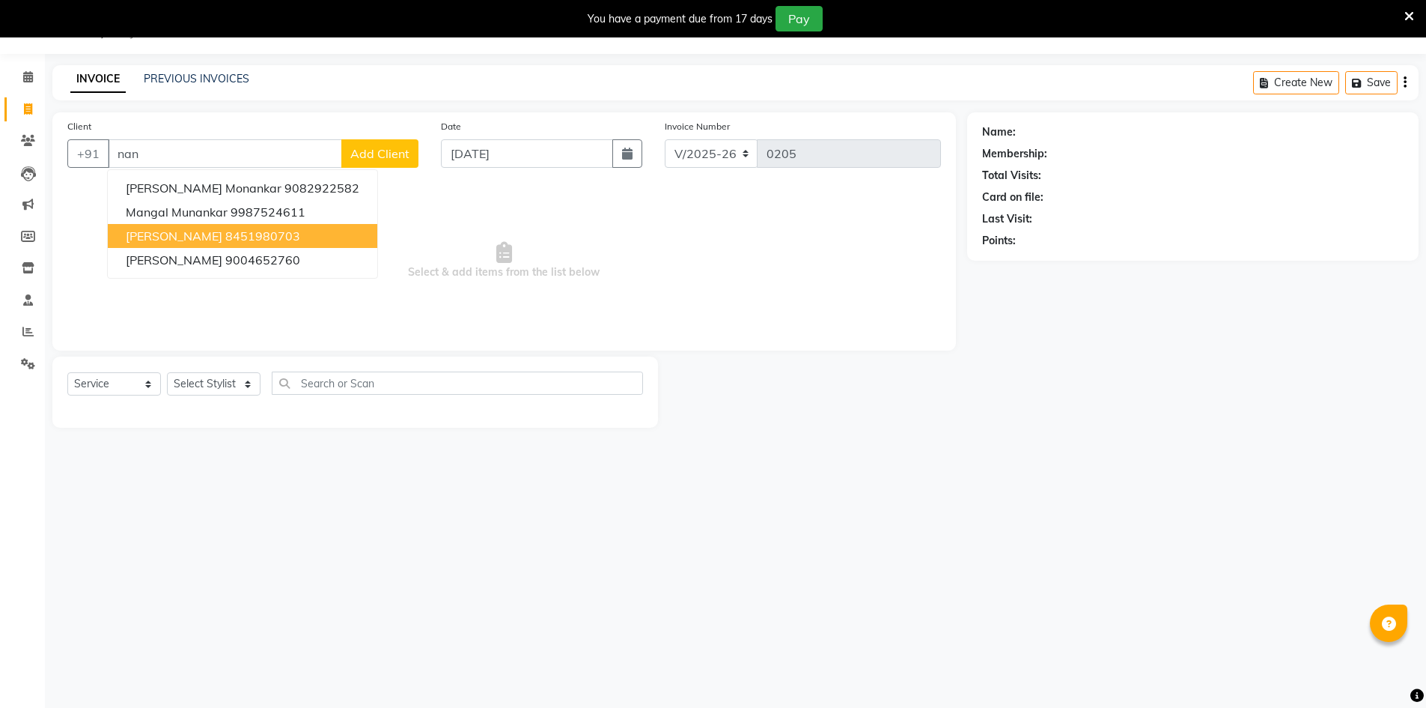
click at [255, 232] on button "[PERSON_NAME] 8451980703" at bounding box center [243, 236] width 270 height 24
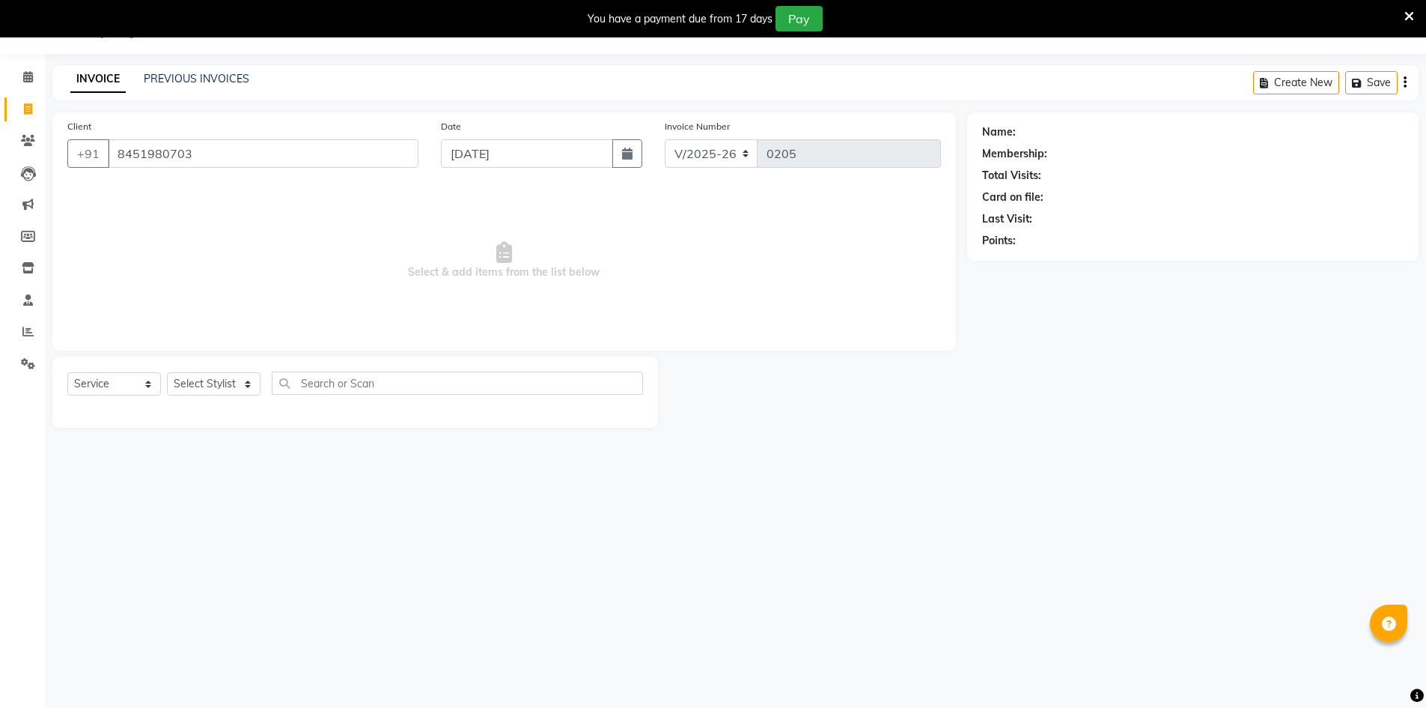
type input "8451980703"
click at [695, 134] on span at bounding box center [1395, 132] width 16 height 16
click at [695, 136] on icon at bounding box center [1392, 132] width 10 height 10
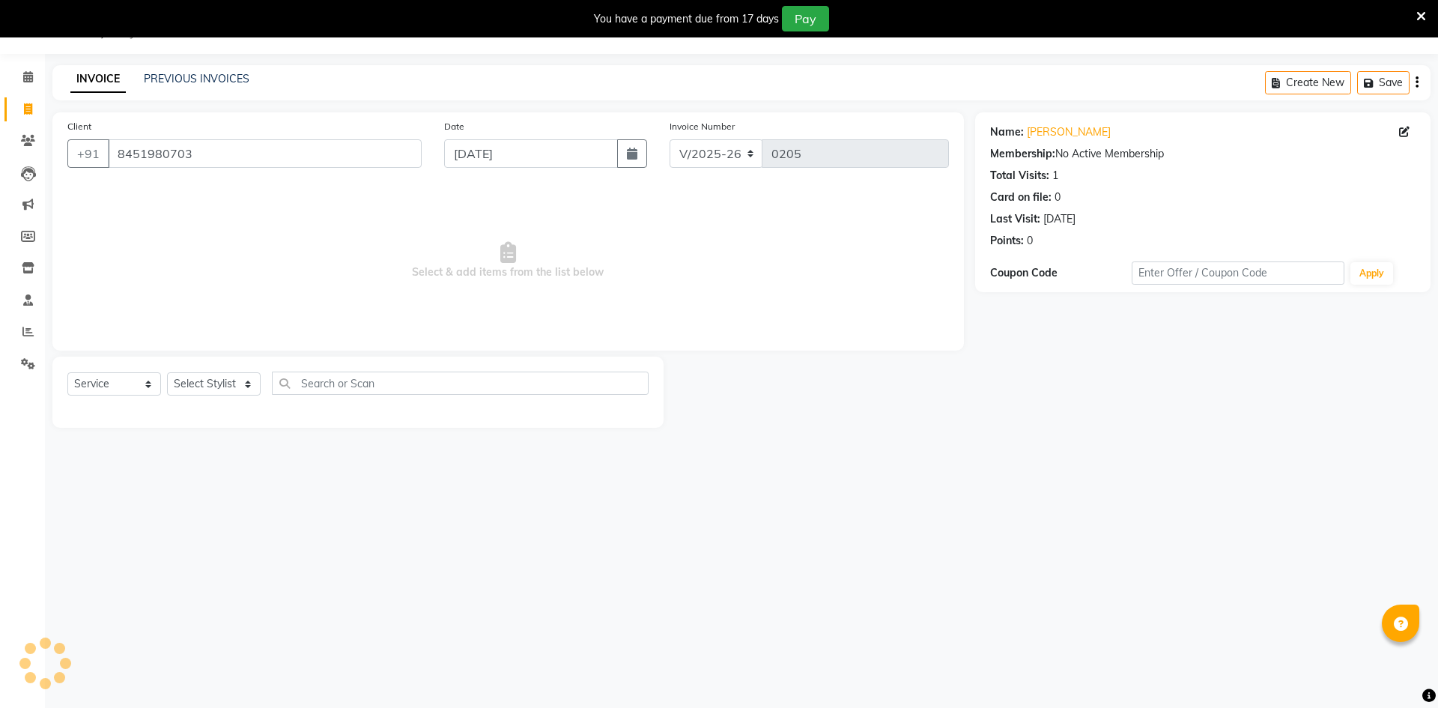
select select "[DEMOGRAPHIC_DATA]"
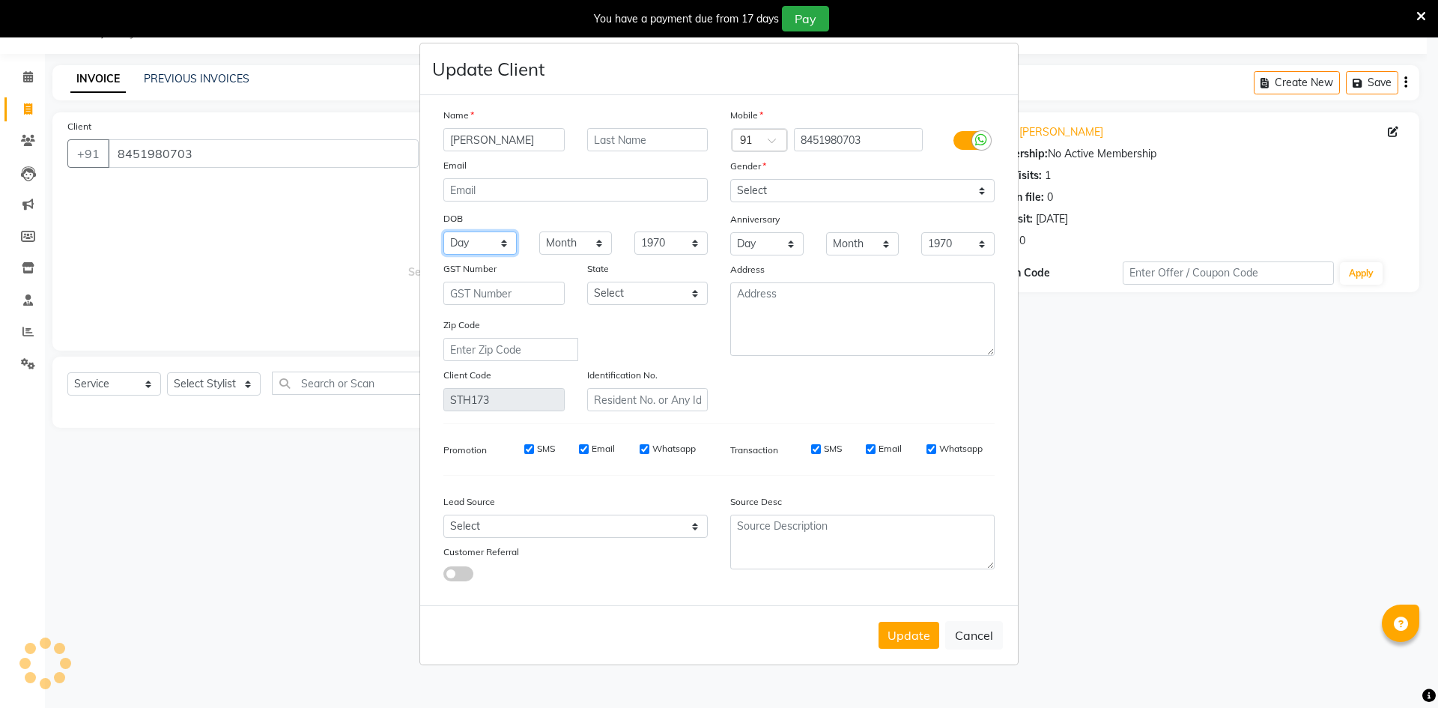
click at [498, 247] on select "Day 01 02 03 04 05 06 07 08 09 10 11 12 13 14 15 16 17 18 19 20 21 22 23 24 25 …" at bounding box center [479, 242] width 73 height 23
click at [502, 245] on select "Day 01 02 03 04 05 06 07 08 09 10 11 12 13 14 15 16 17 18 19 20 21 22 23 24 25 …" at bounding box center [479, 242] width 73 height 23
select select "26"
click at [443, 231] on select "Day 01 02 03 04 05 06 07 08 09 10 11 12 13 14 15 16 17 18 19 20 21 22 23 24 25 …" at bounding box center [479, 242] width 73 height 23
click at [597, 233] on select "Month January February March April May June July August September October Novem…" at bounding box center [575, 242] width 73 height 23
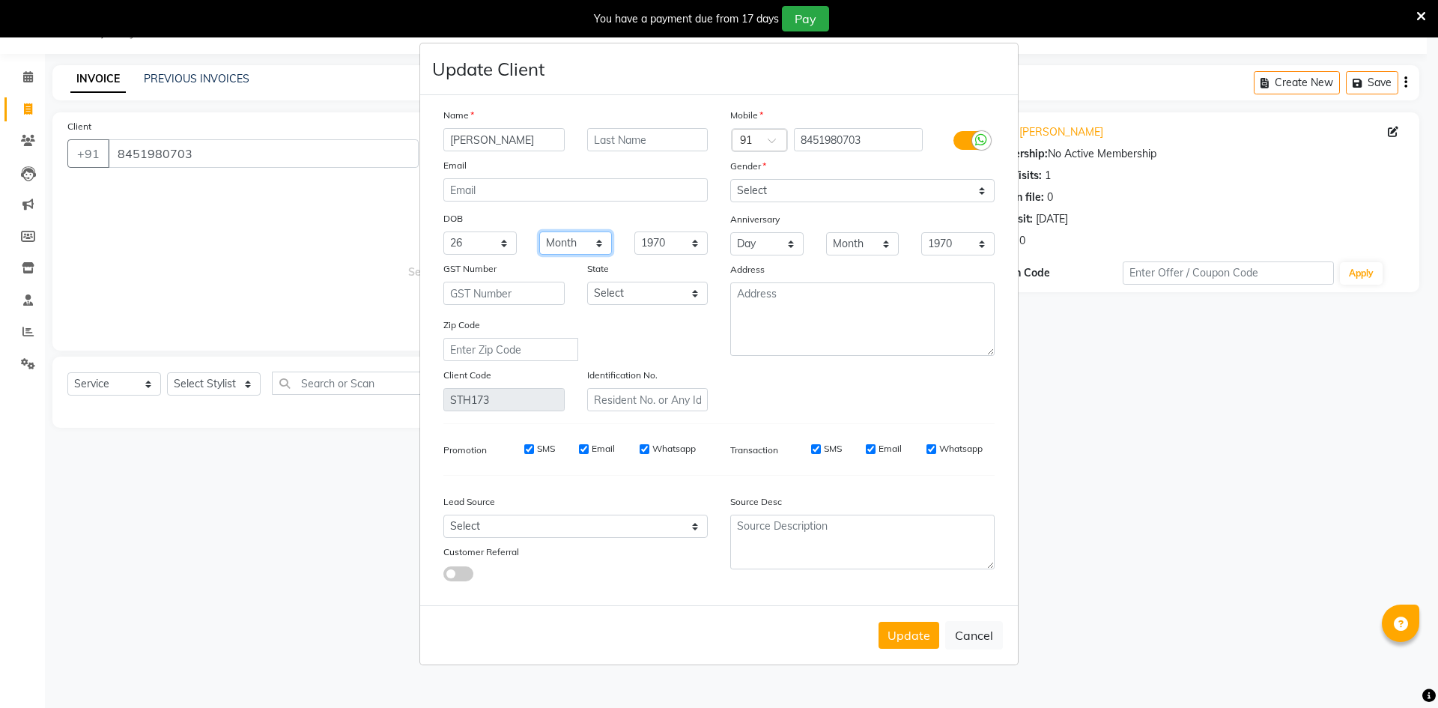
select select "07"
click at [539, 231] on select "Month January February March April May June July August September October Novem…" at bounding box center [575, 242] width 73 height 23
click at [694, 247] on select "1940 1941 1942 1943 1944 1945 1946 1947 1948 1949 1950 1951 1952 1953 1954 1955…" at bounding box center [670, 242] width 73 height 23
select select "1999"
click at [634, 231] on select "1940 1941 1942 1943 1944 1945 1946 1947 1948 1949 1950 1951 1952 1953 1954 1955…" at bounding box center [670, 242] width 73 height 23
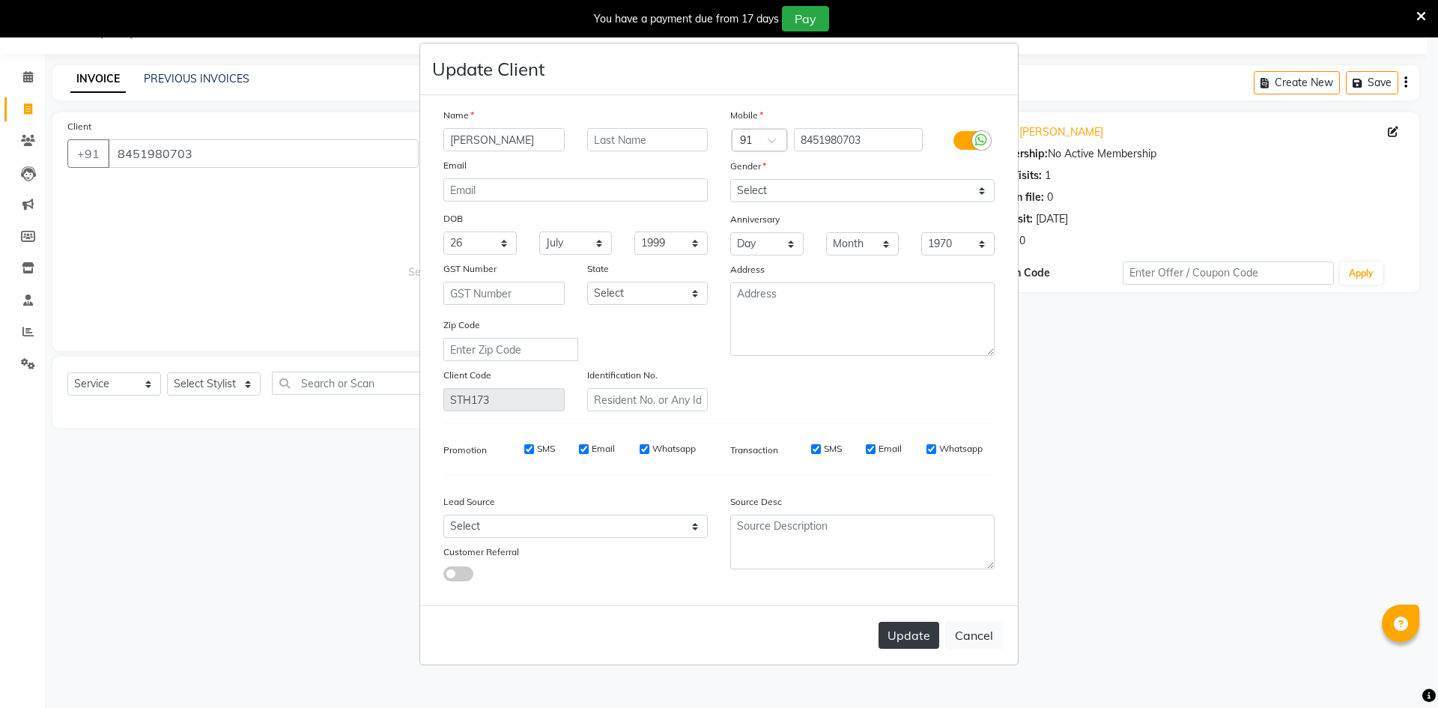
click at [695, 639] on button "Update" at bounding box center [908, 634] width 61 height 27
select select
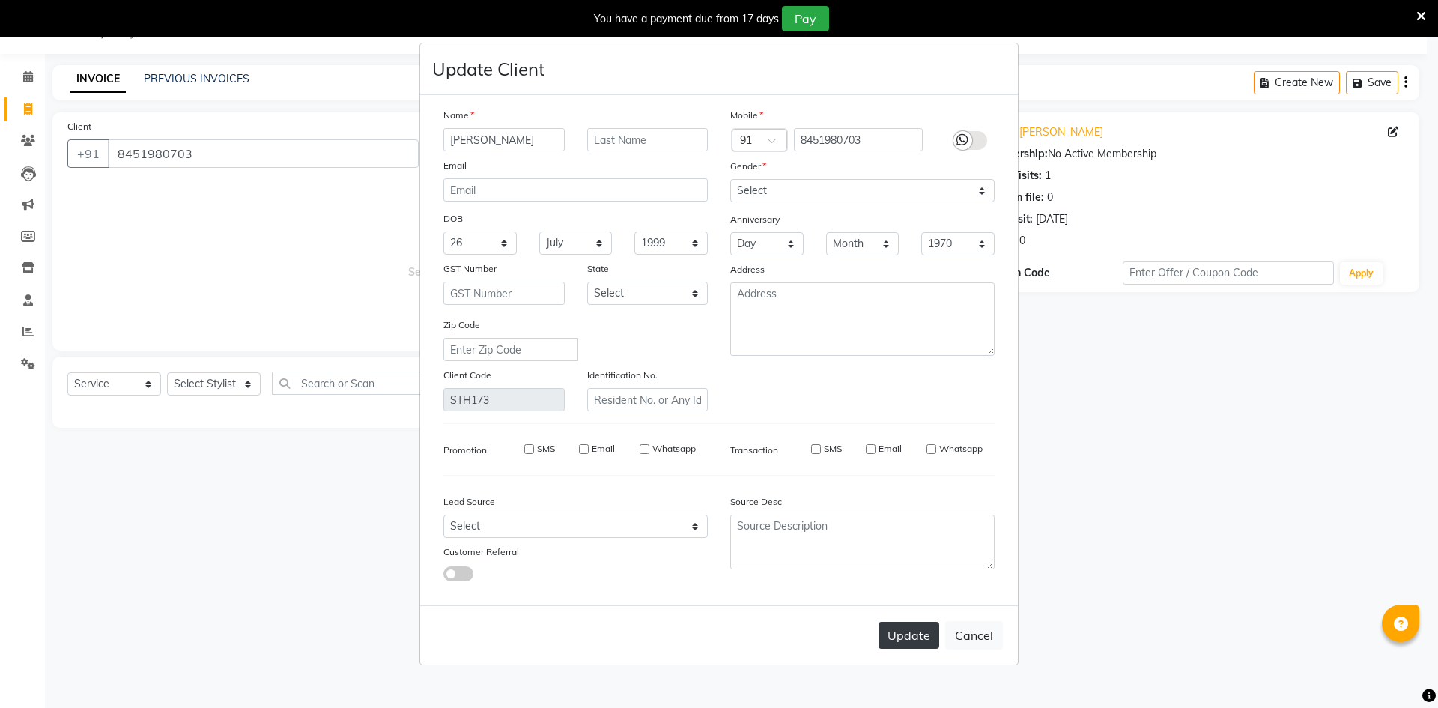
select select
checkbox input "false"
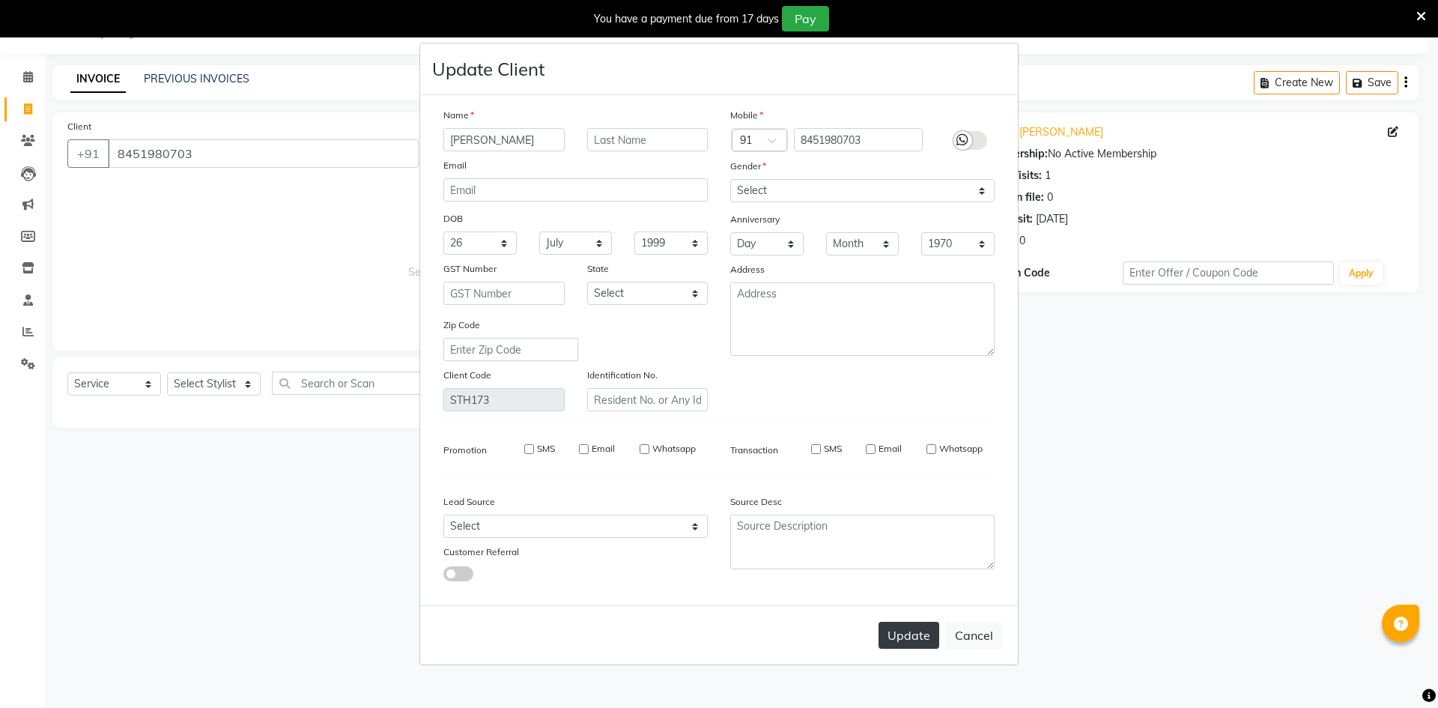
checkbox input "false"
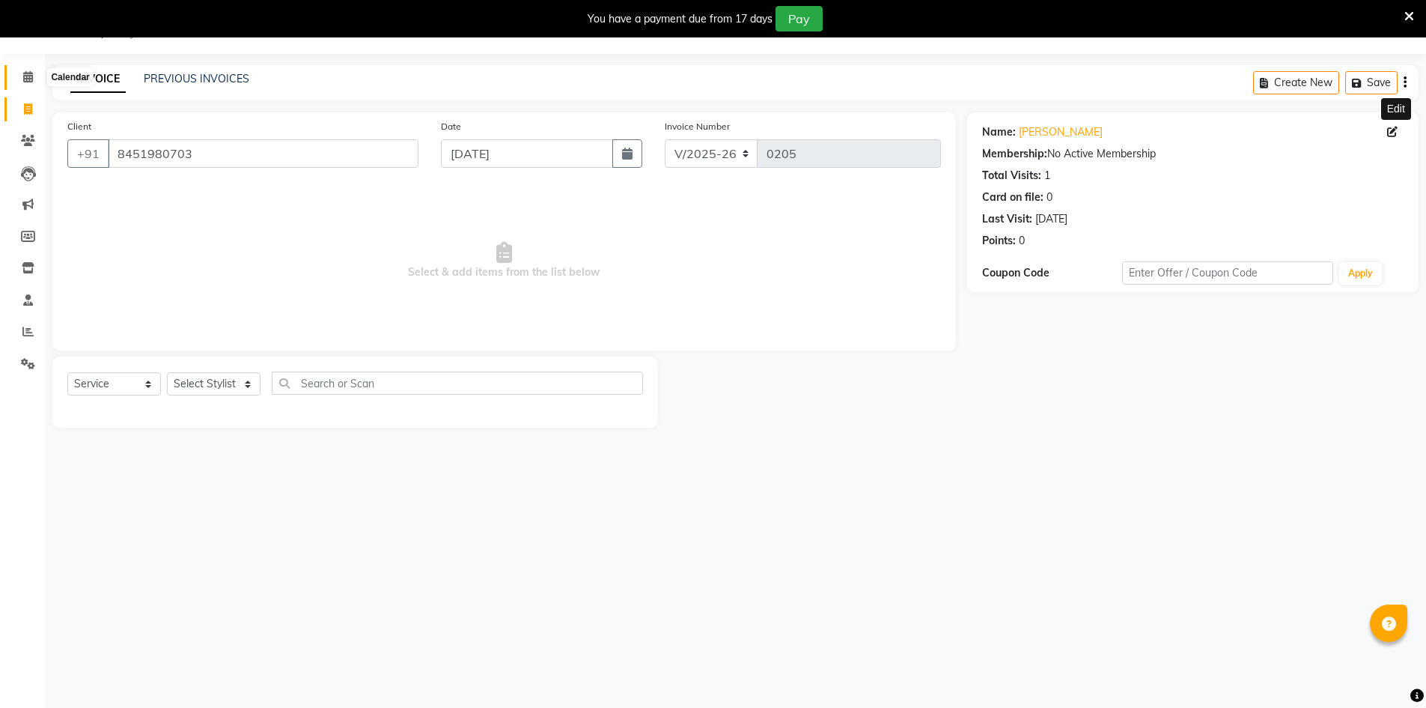
click at [28, 79] on icon at bounding box center [28, 76] width 10 height 11
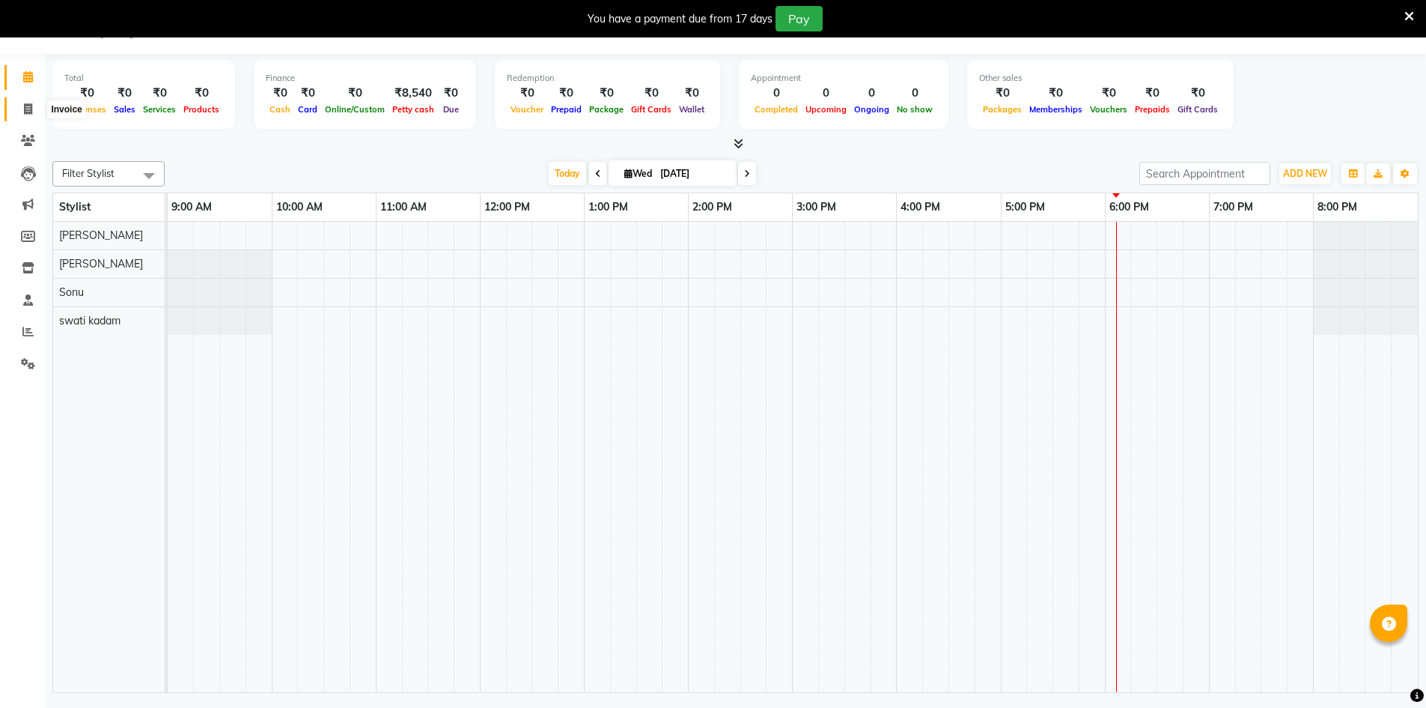
click at [29, 108] on icon at bounding box center [28, 108] width 8 height 11
select select "6575"
select select "service"
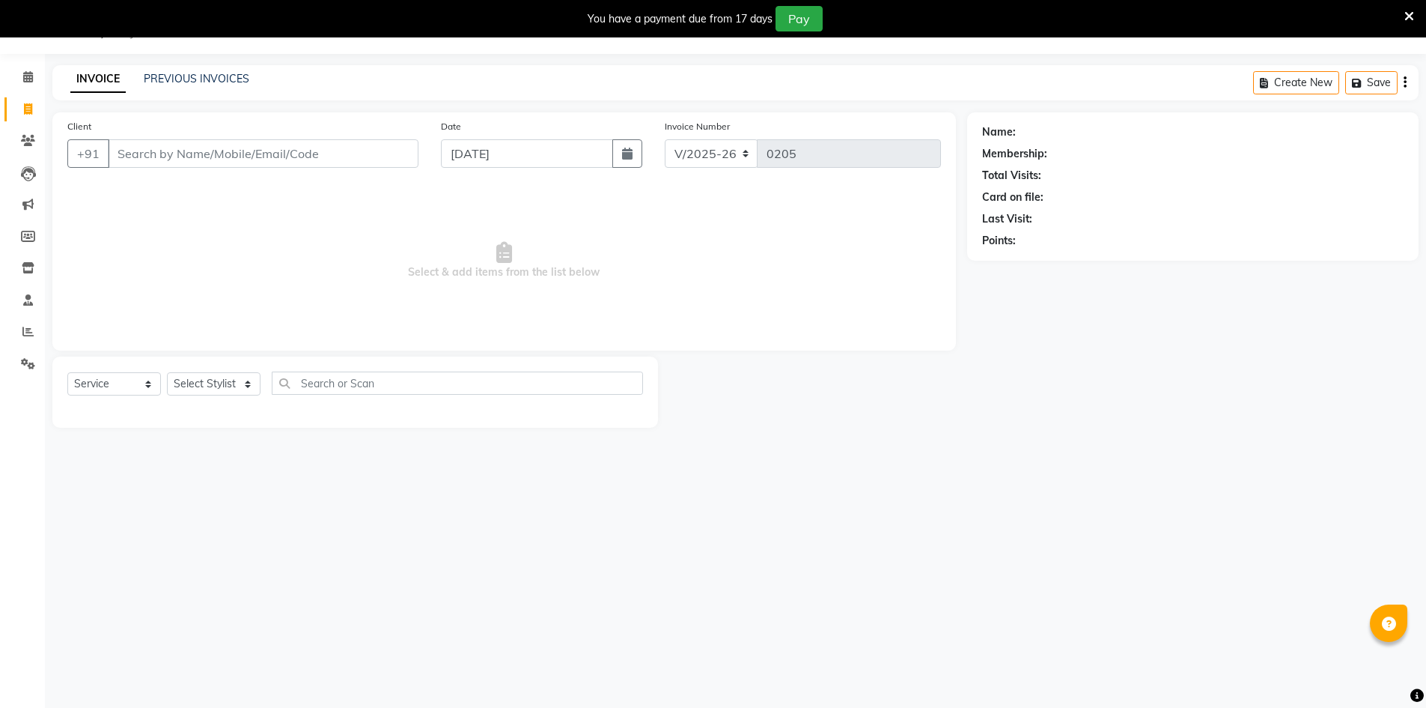
click at [136, 150] on input "Client" at bounding box center [263, 153] width 311 height 28
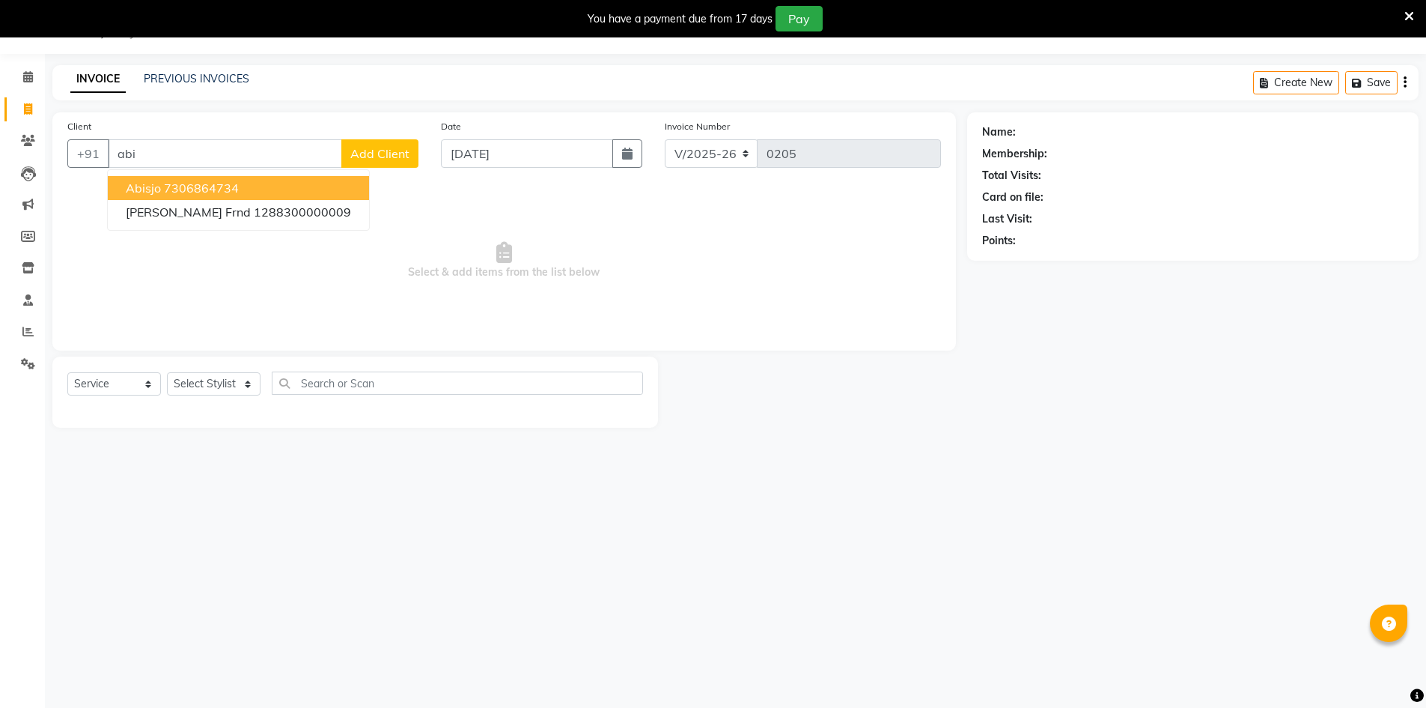
click at [174, 188] on ngb-highlight "7306864734" at bounding box center [201, 187] width 75 height 15
type input "7306864734"
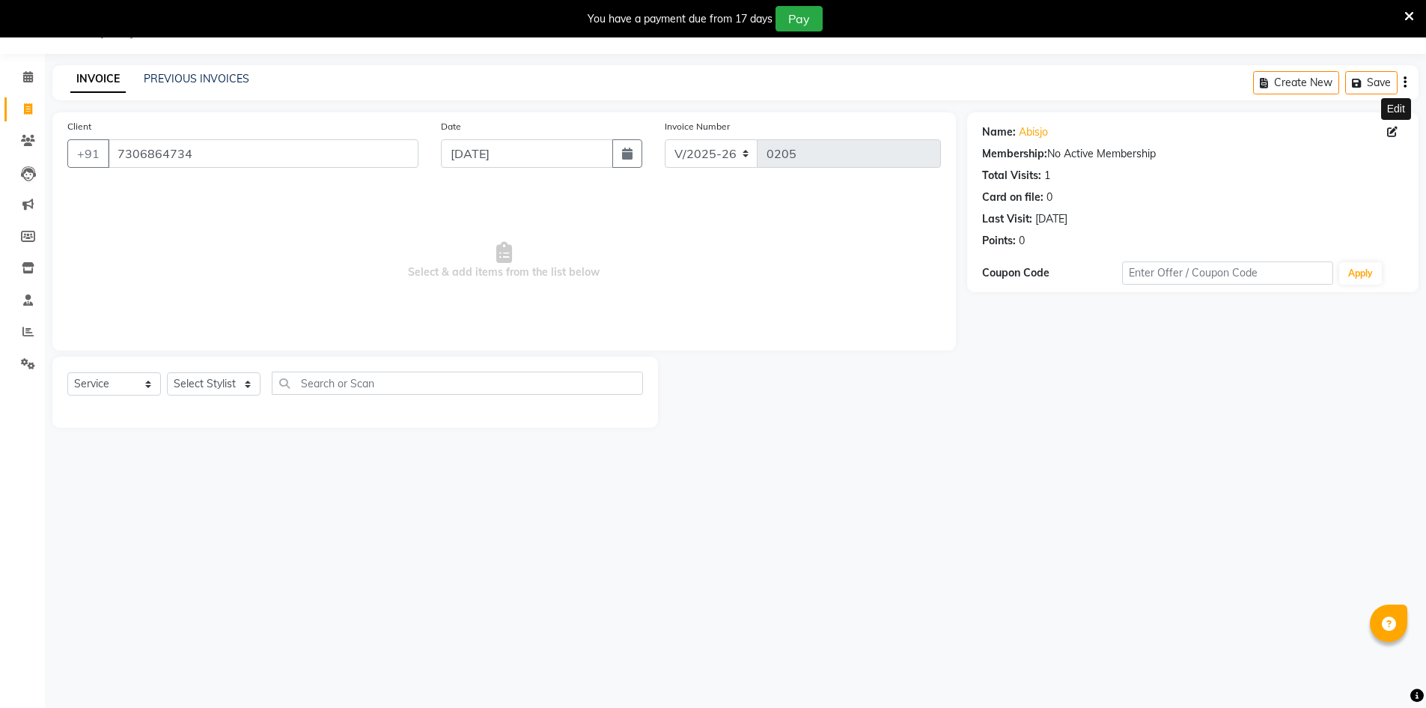
click at [695, 137] on span at bounding box center [1395, 132] width 16 height 16
click at [695, 128] on icon at bounding box center [1392, 132] width 10 height 10
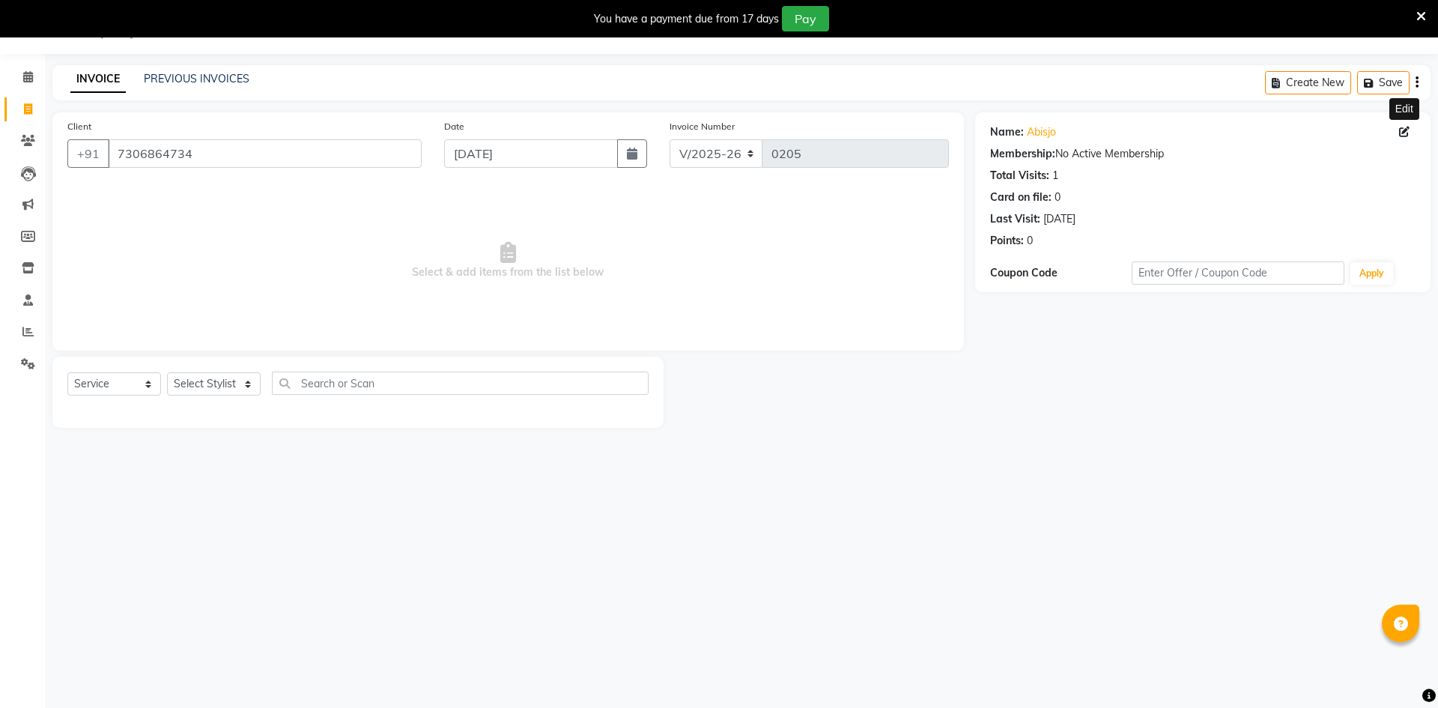
select select "[DEMOGRAPHIC_DATA]"
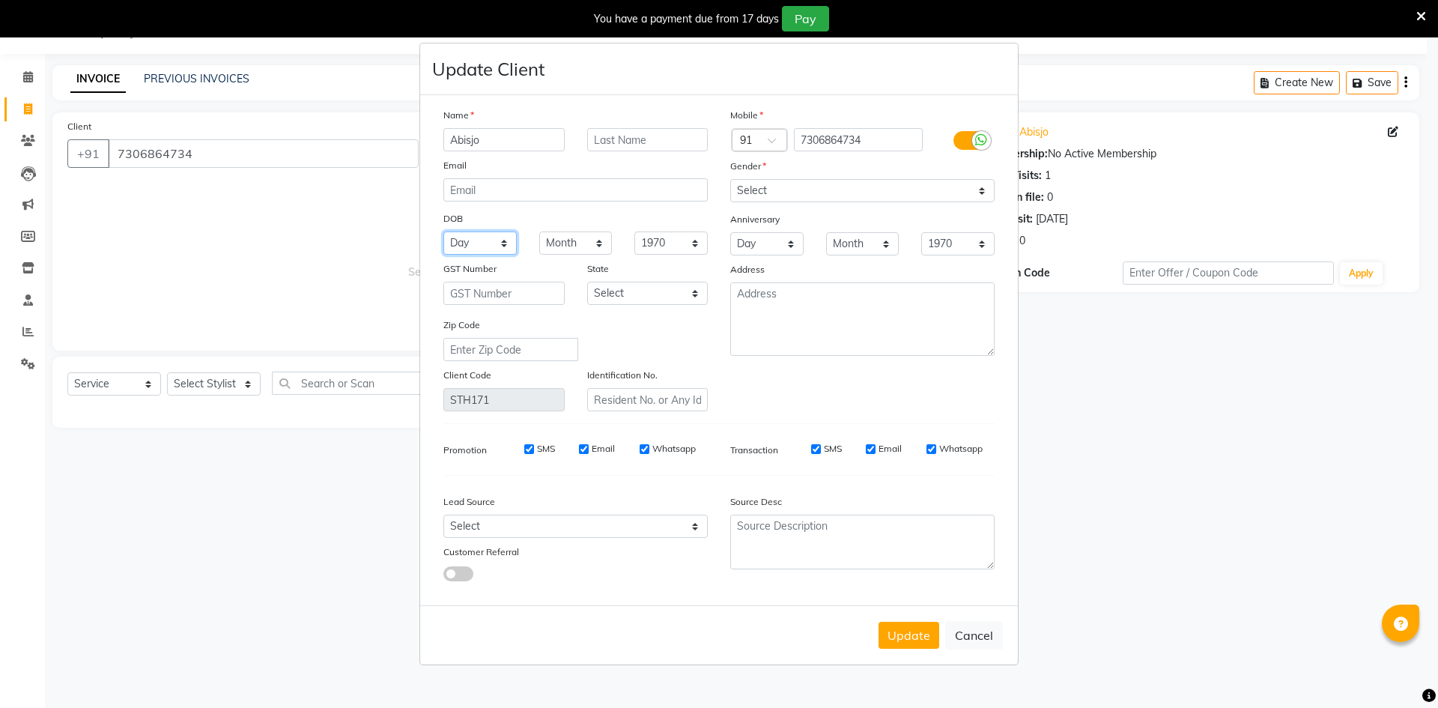
click at [508, 241] on select "Day 01 02 03 04 05 06 07 08 09 10 11 12 13 14 15 16 17 18 19 20 21 22 23 24 25 …" at bounding box center [479, 242] width 73 height 23
click at [508, 251] on select "Day 01 02 03 04 05 06 07 08 09 10 11 12 13 14 15 16 17 18 19 20 21 22 23 24 25 …" at bounding box center [479, 242] width 73 height 23
select select "03"
click at [443, 231] on select "Day 01 02 03 04 05 06 07 08 09 10 11 12 13 14 15 16 17 18 19 20 21 22 23 24 25 …" at bounding box center [479, 242] width 73 height 23
click at [600, 249] on select "Month January February March April May June July August September October Novem…" at bounding box center [575, 242] width 73 height 23
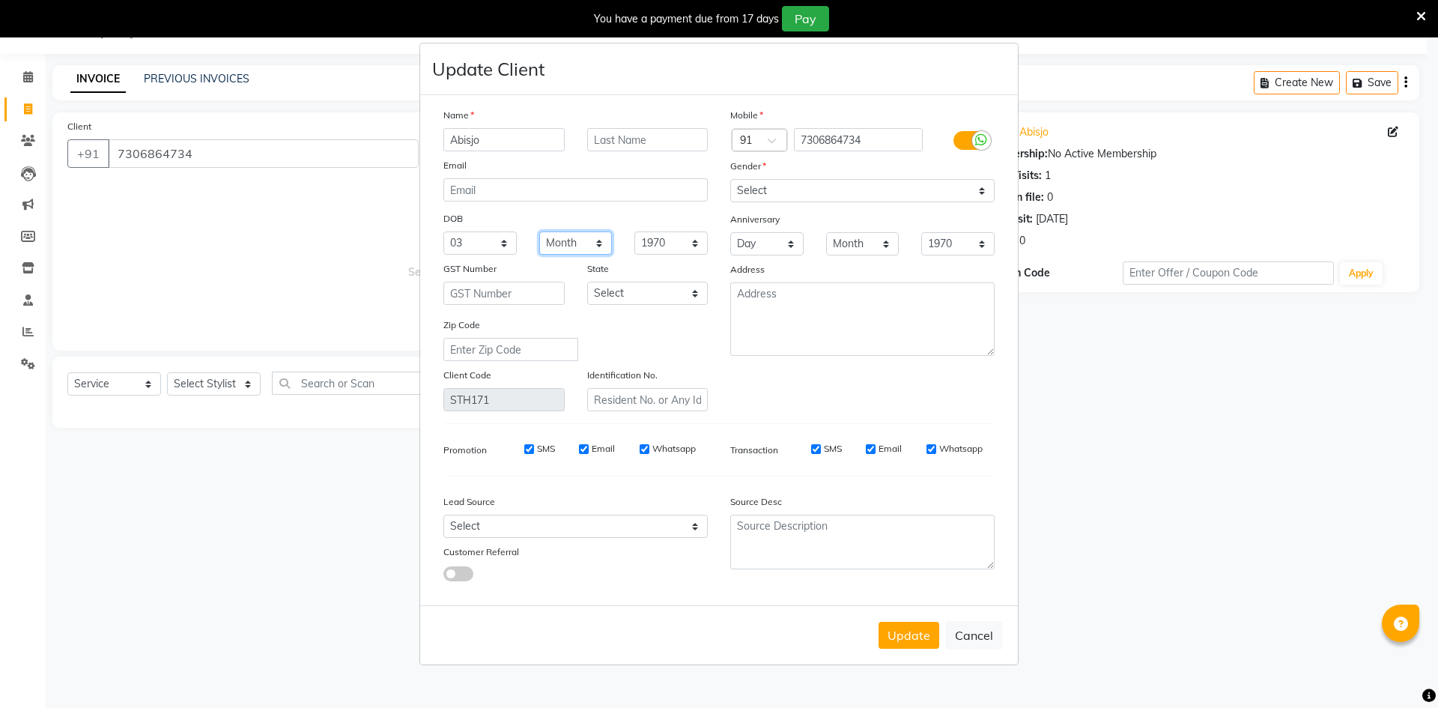
select select "10"
click at [539, 231] on select "Month January February March April May June July August September October Novem…" at bounding box center [575, 242] width 73 height 23
click at [692, 240] on select "1940 1941 1942 1943 1944 1945 1946 1947 1948 1949 1950 1951 1952 1953 1954 1955…" at bounding box center [670, 242] width 73 height 23
select select "2000"
click at [634, 231] on select "1940 1941 1942 1943 1944 1945 1946 1947 1948 1949 1950 1951 1952 1953 1954 1955…" at bounding box center [670, 242] width 73 height 23
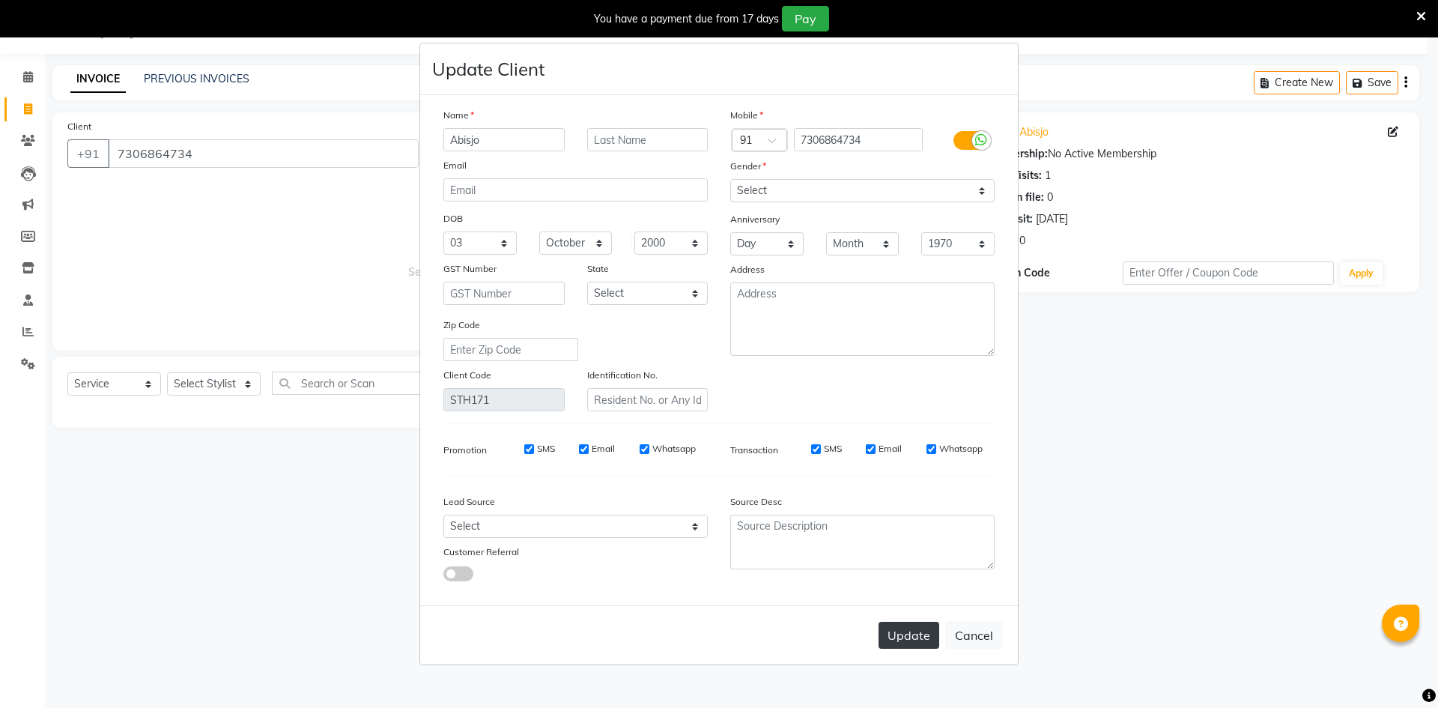
click at [695, 639] on button "Update" at bounding box center [908, 634] width 61 height 27
select select
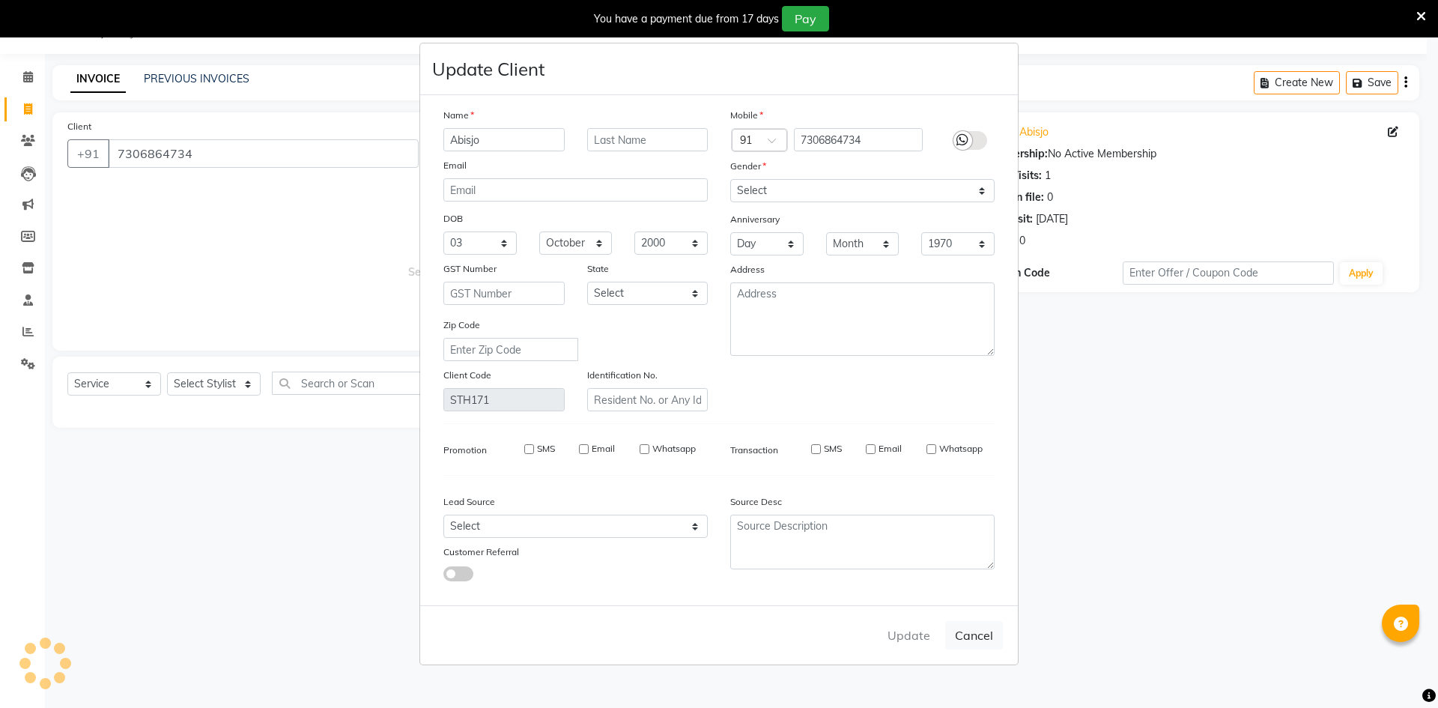
select select
checkbox input "false"
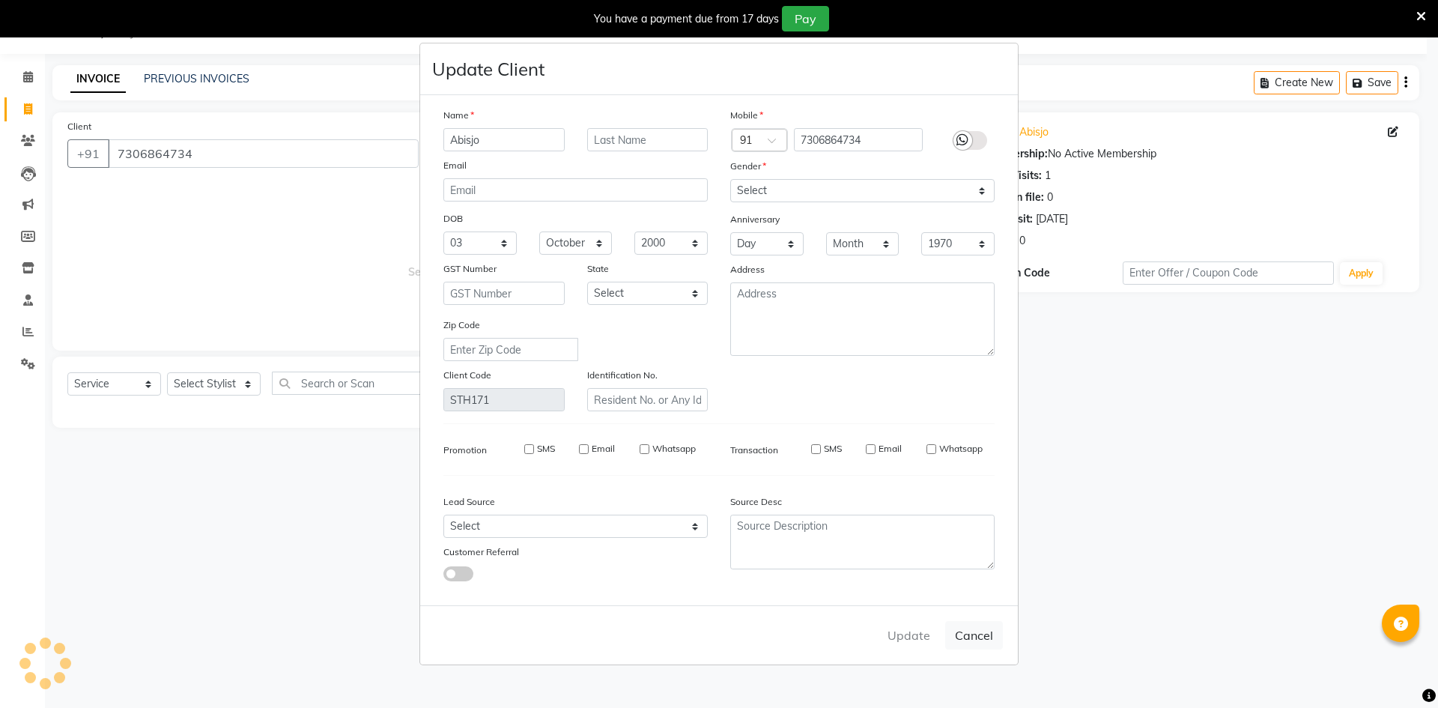
checkbox input "false"
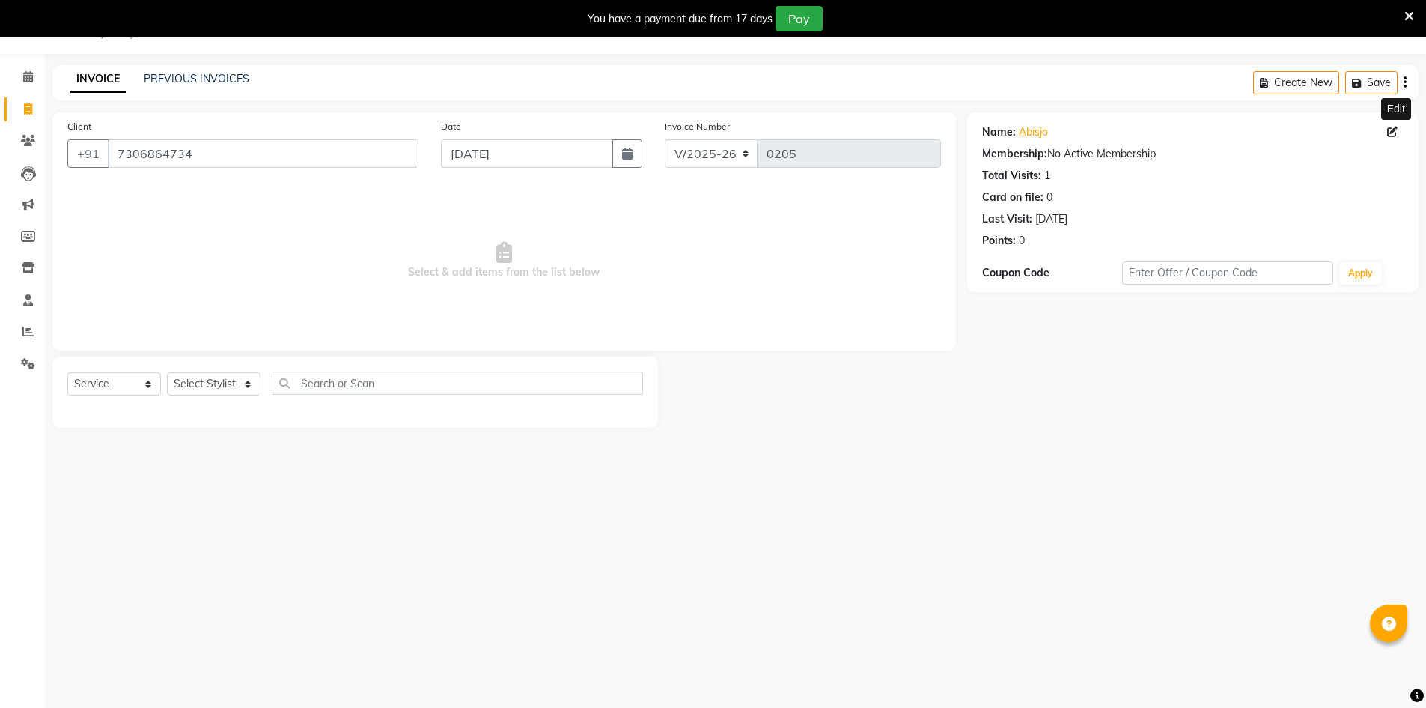
click at [27, 119] on link "Invoice" at bounding box center [22, 109] width 36 height 25
select select "service"
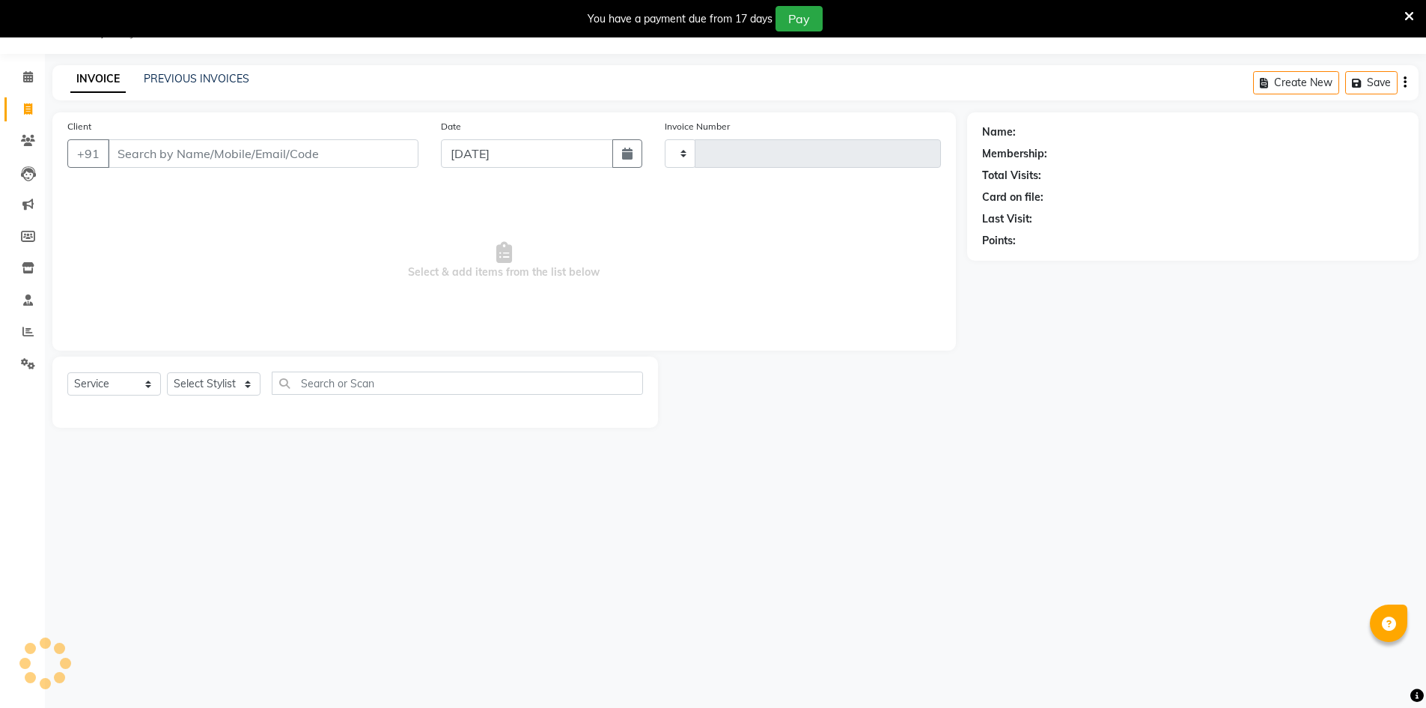
type input "0205"
select select "6575"
click at [32, 110] on icon at bounding box center [28, 108] width 8 height 11
select select "6575"
select select "service"
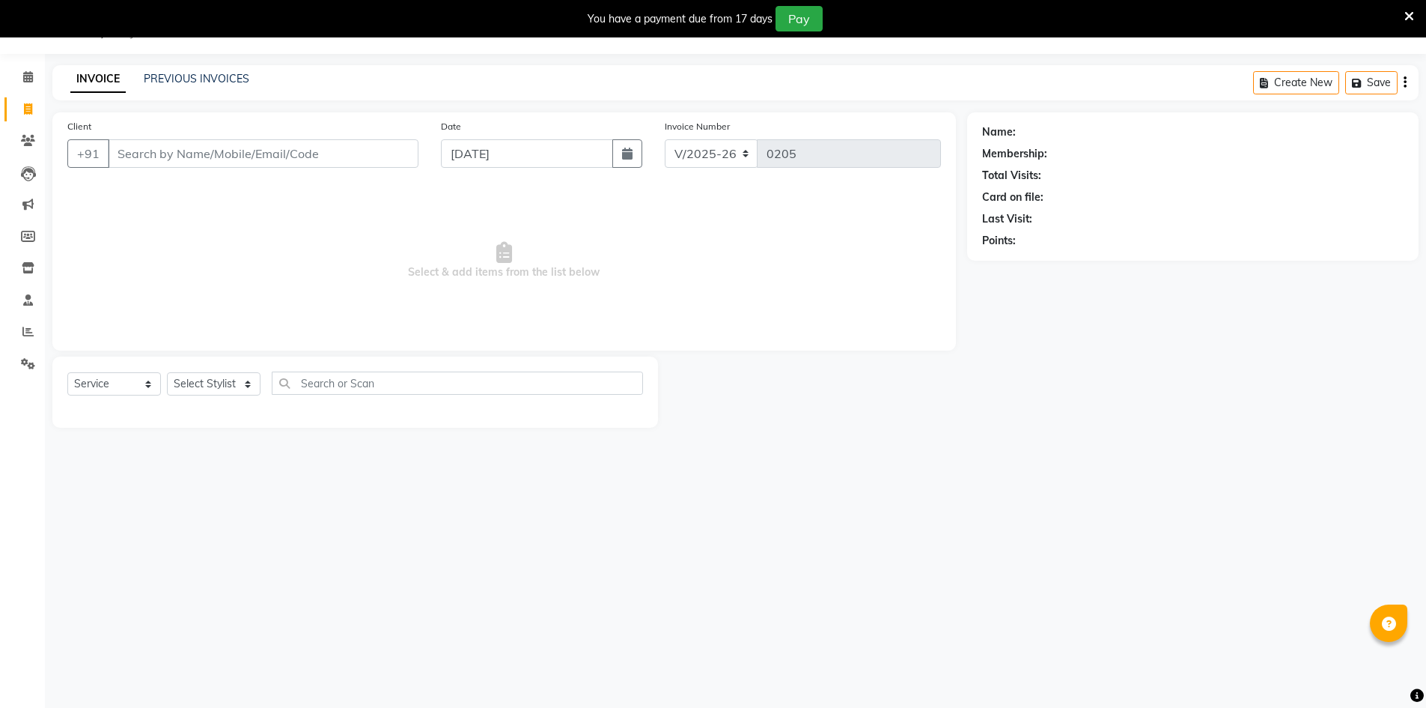
click at [386, 152] on input "Client" at bounding box center [263, 153] width 311 height 28
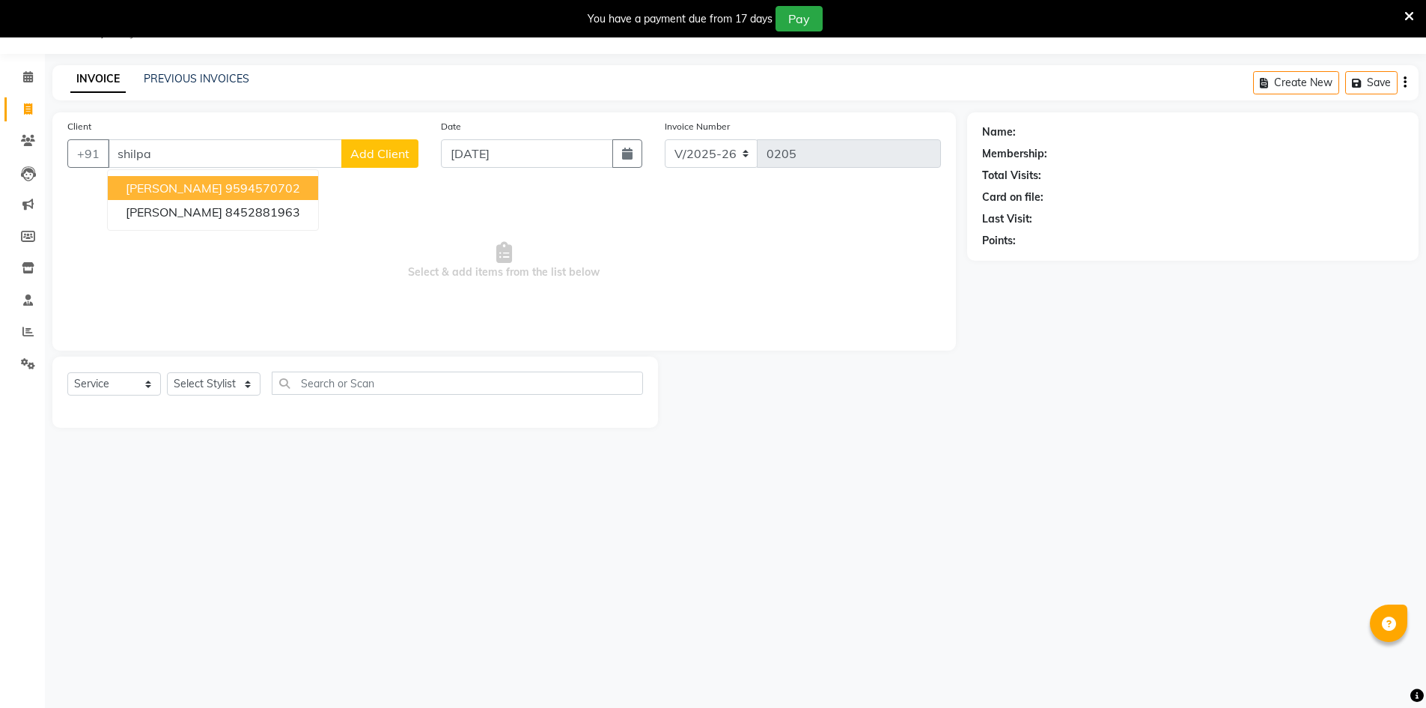
click at [282, 183] on button "[PERSON_NAME] 9594570702" at bounding box center [213, 188] width 210 height 24
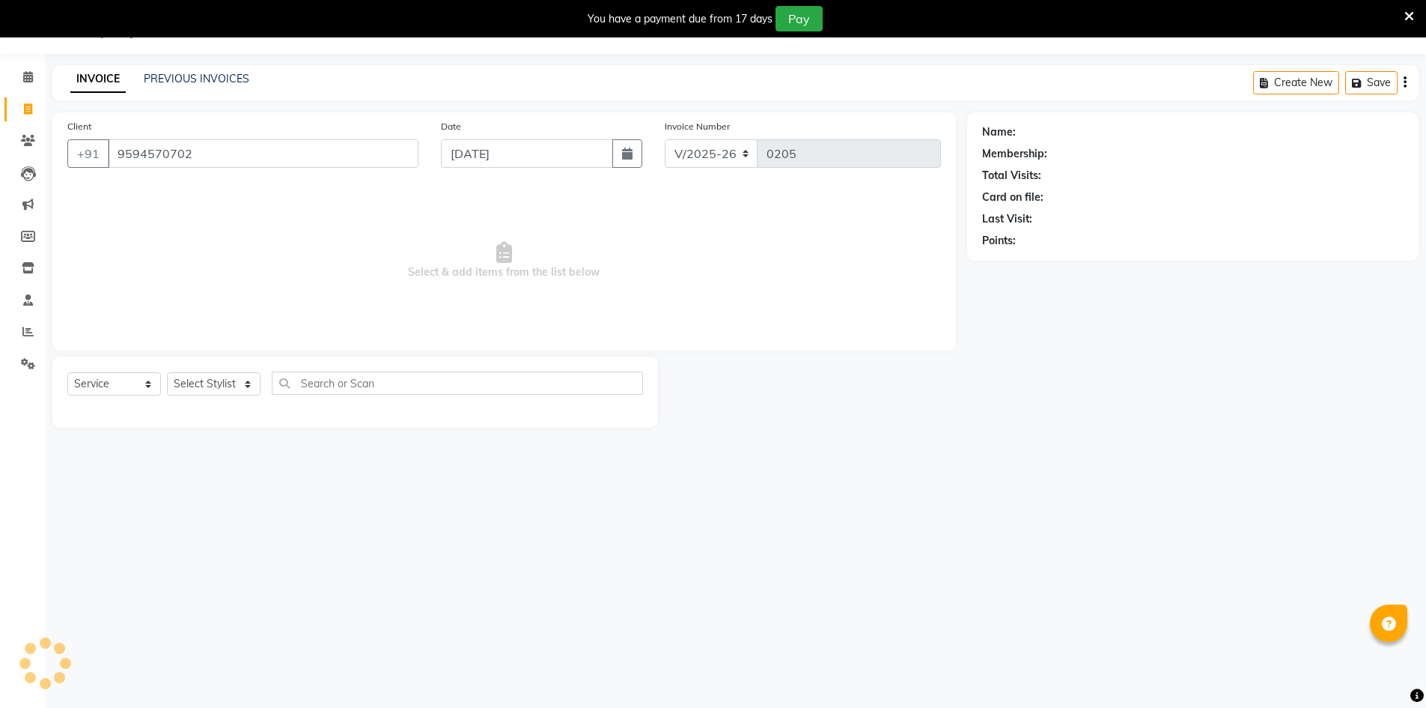
type input "9594570702"
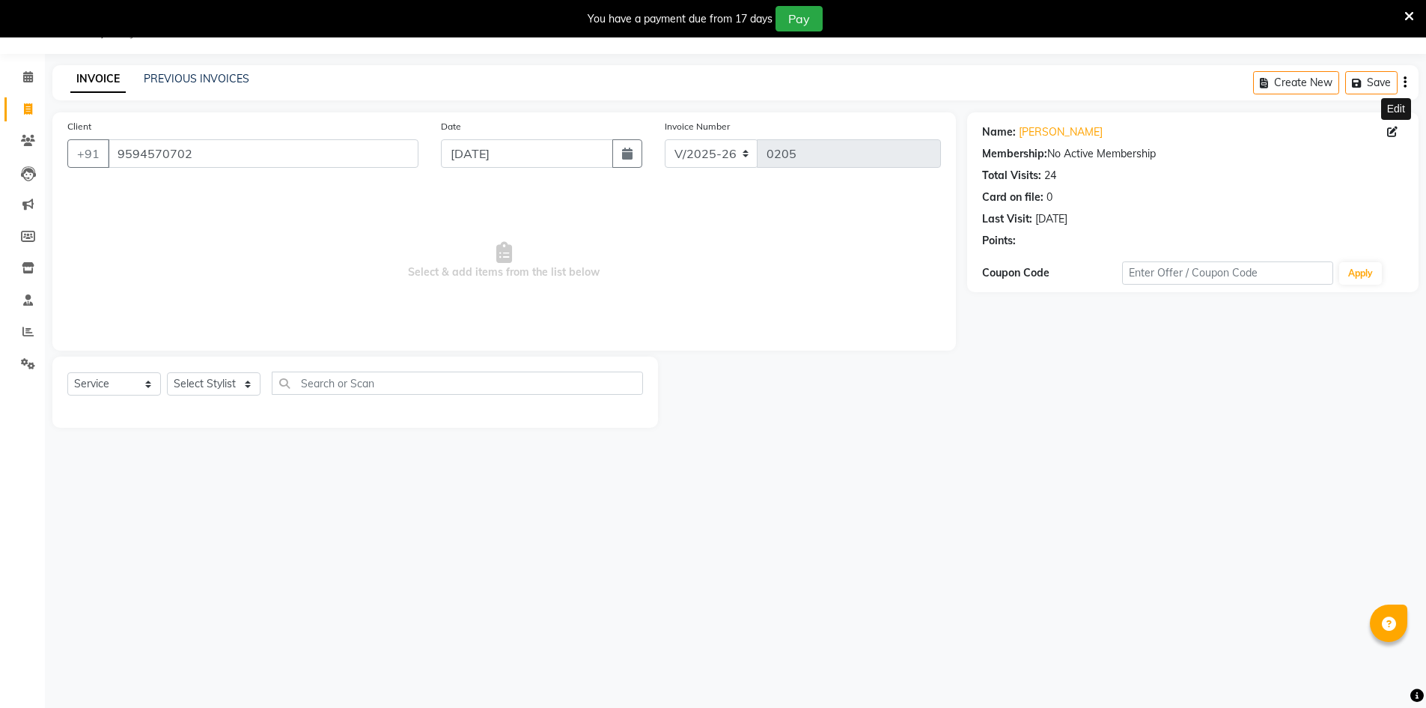
click at [695, 136] on icon at bounding box center [1392, 132] width 10 height 10
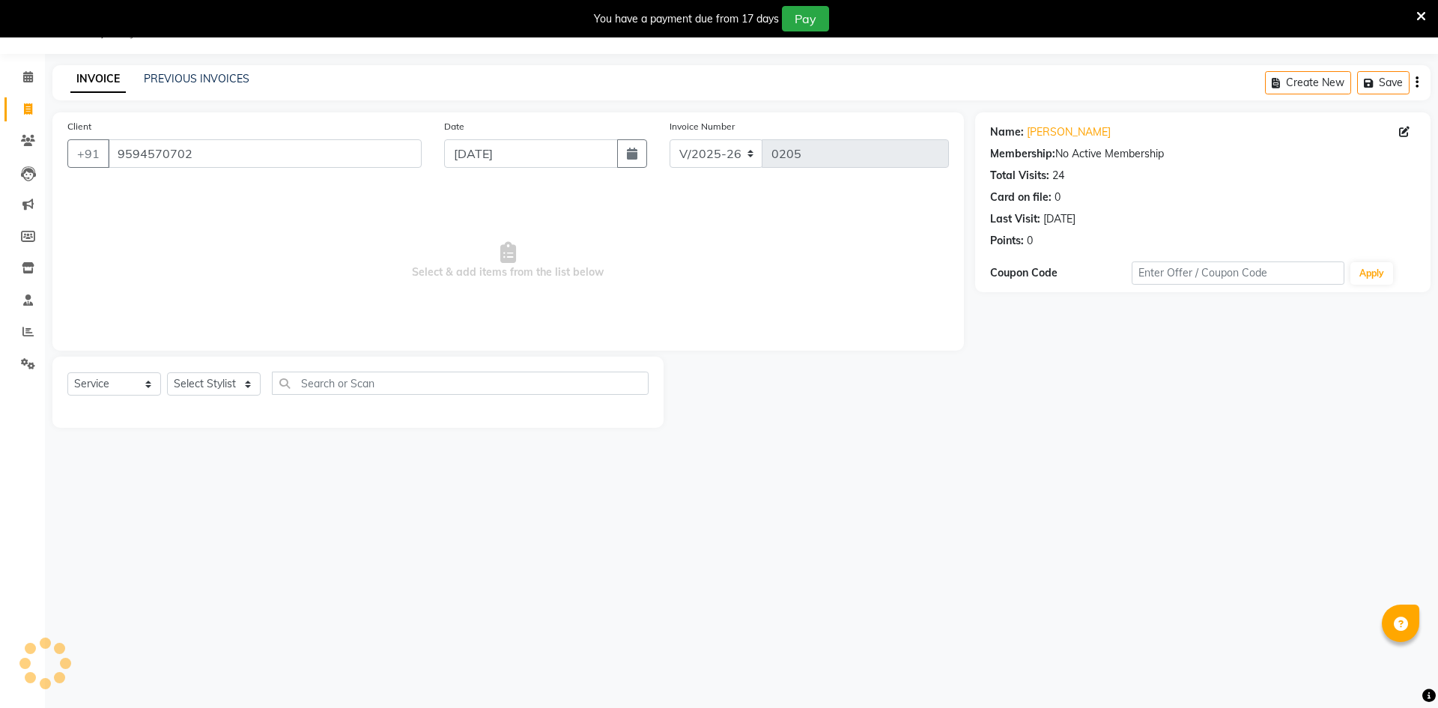
select select "01"
select select "09"
select select "2024"
select select "[DEMOGRAPHIC_DATA]"
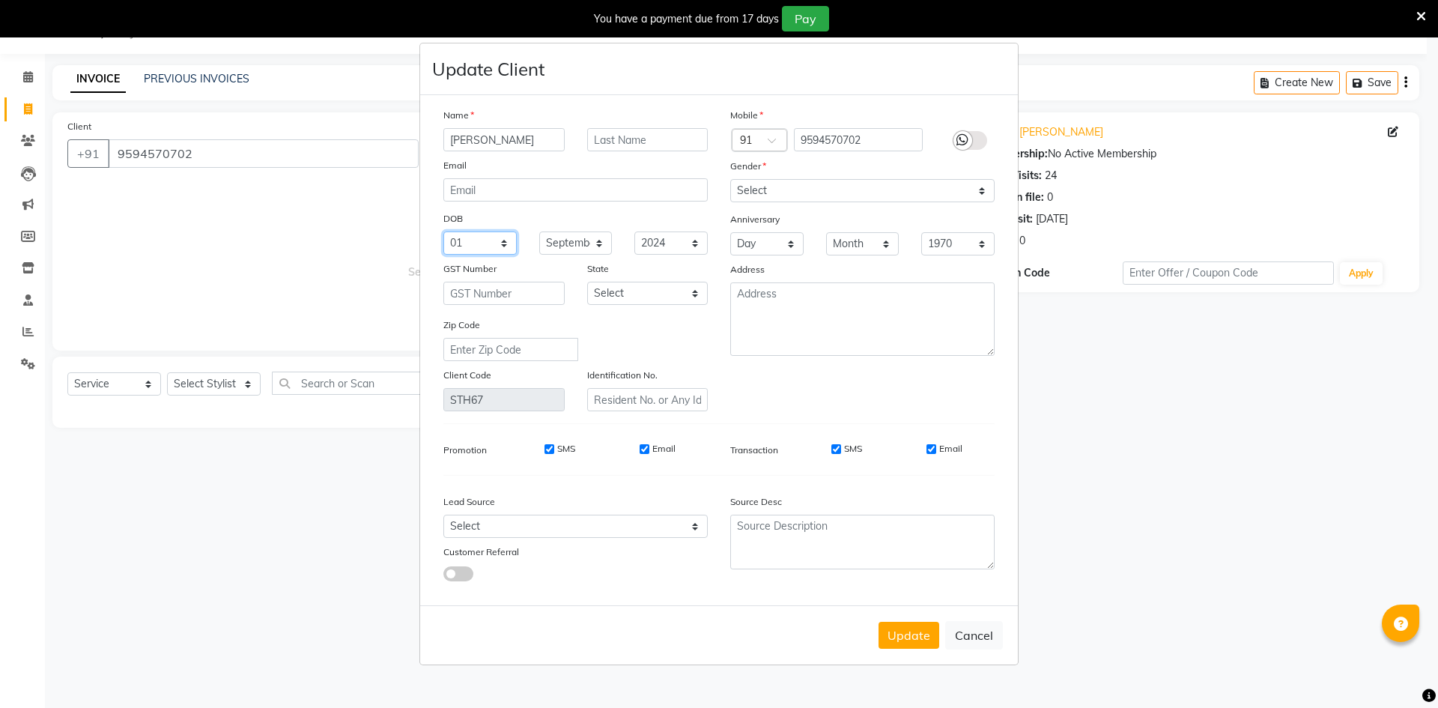
click at [505, 251] on select "Day 01 02 03 04 05 06 07 08 09 10 11 12 13 14 15 16 17 18 19 20 21 22 23 24 25 …" at bounding box center [479, 242] width 73 height 23
select select "04"
click at [443, 231] on select "Day 01 02 03 04 05 06 07 08 09 10 11 12 13 14 15 16 17 18 19 20 21 22 23 24 25 …" at bounding box center [479, 242] width 73 height 23
click at [693, 243] on select "1940 1941 1942 1943 1944 1945 1946 1947 1948 1949 1950 1951 1952 1953 1954 1955…" at bounding box center [670, 242] width 73 height 23
select select "2000"
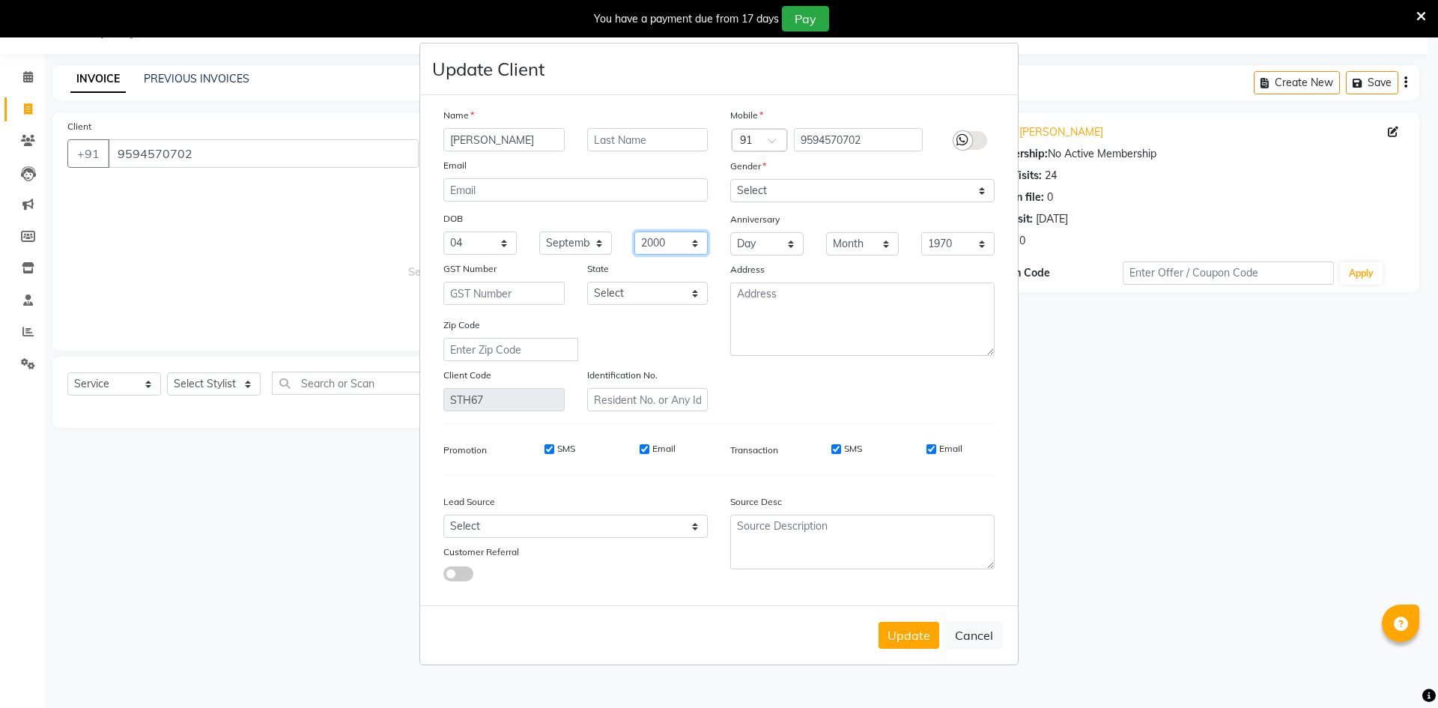
click at [634, 231] on select "1940 1941 1942 1943 1944 1945 1946 1947 1948 1949 1950 1951 1952 1953 1954 1955…" at bounding box center [670, 242] width 73 height 23
click at [695, 644] on button "Update" at bounding box center [908, 634] width 61 height 27
select select
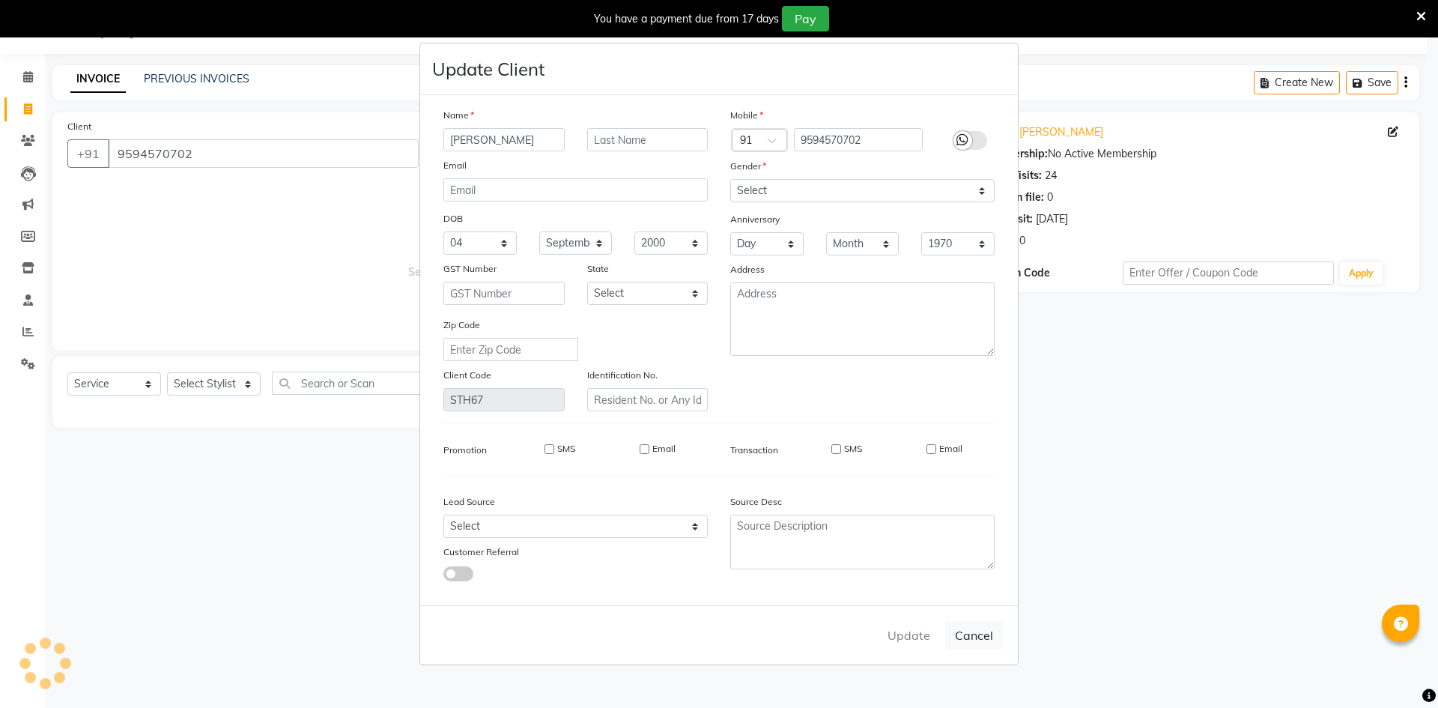
select select
checkbox input "false"
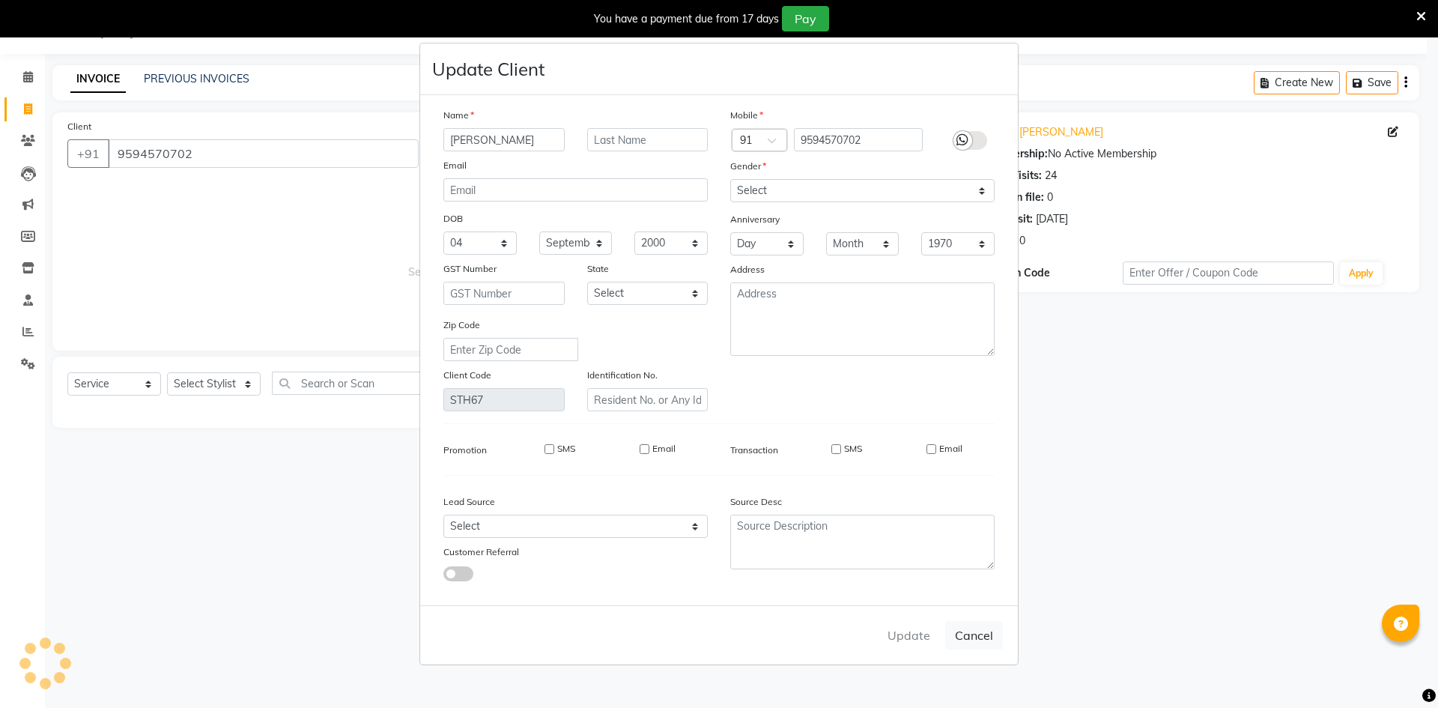
checkbox input "false"
